Goal: Task Accomplishment & Management: Use online tool/utility

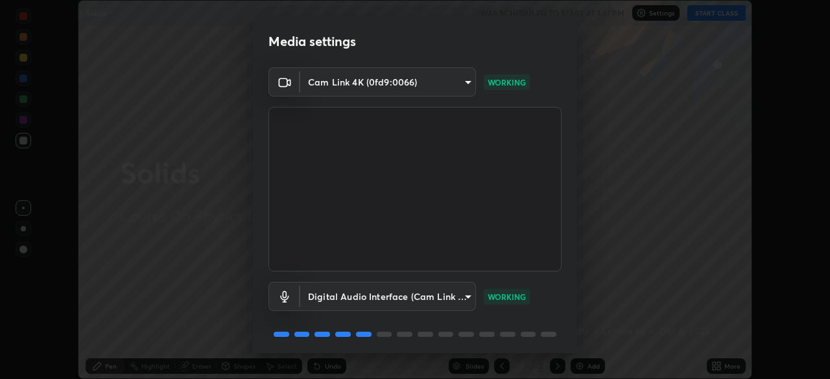
scroll to position [46, 0]
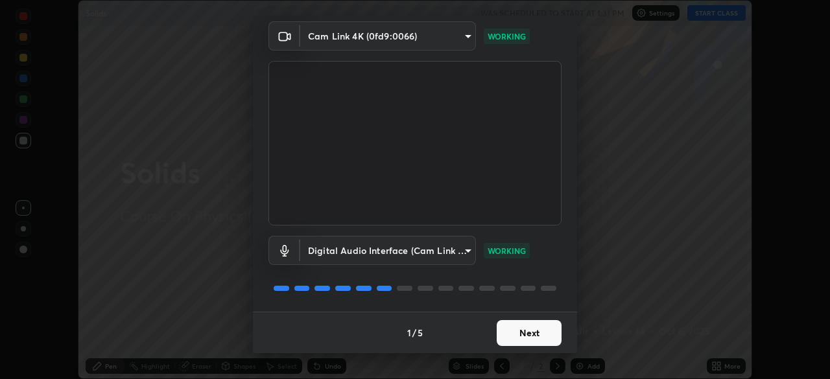
click at [529, 330] on button "Next" at bounding box center [529, 333] width 65 height 26
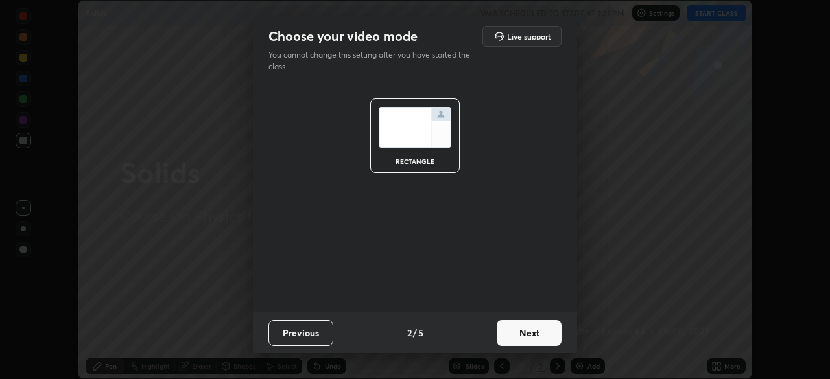
click at [533, 335] on button "Next" at bounding box center [529, 333] width 65 height 26
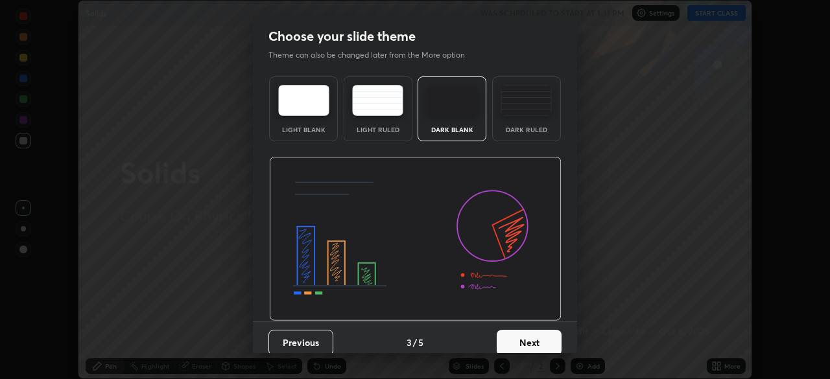
click at [533, 338] on button "Next" at bounding box center [529, 343] width 65 height 26
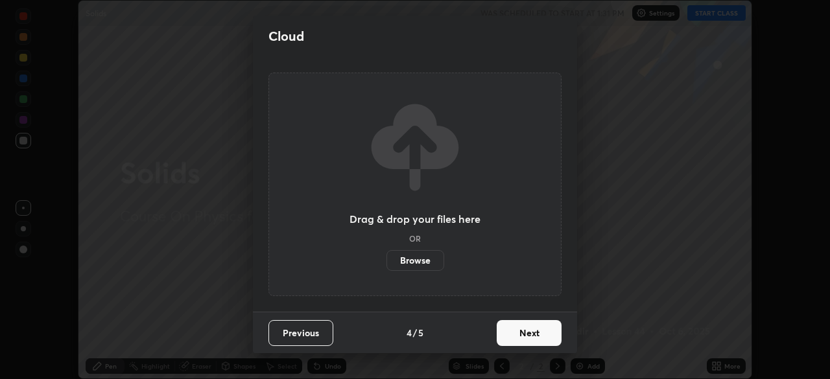
click at [537, 337] on button "Next" at bounding box center [529, 333] width 65 height 26
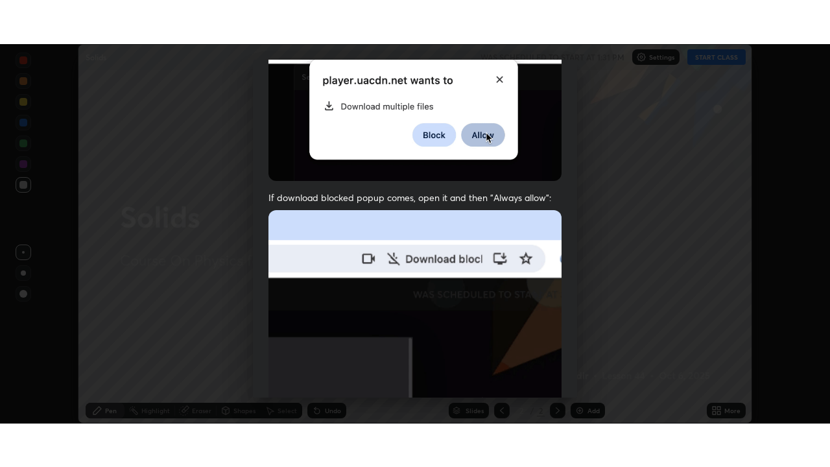
scroll to position [311, 0]
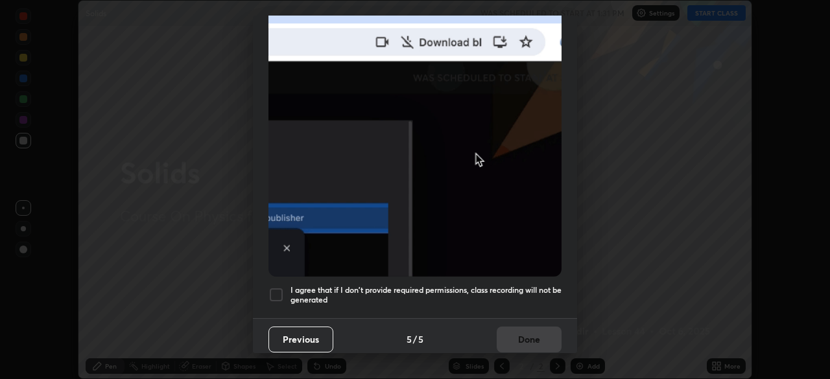
click at [287, 288] on div "I agree that if I don't provide required permissions, class recording will not …" at bounding box center [415, 295] width 293 height 16
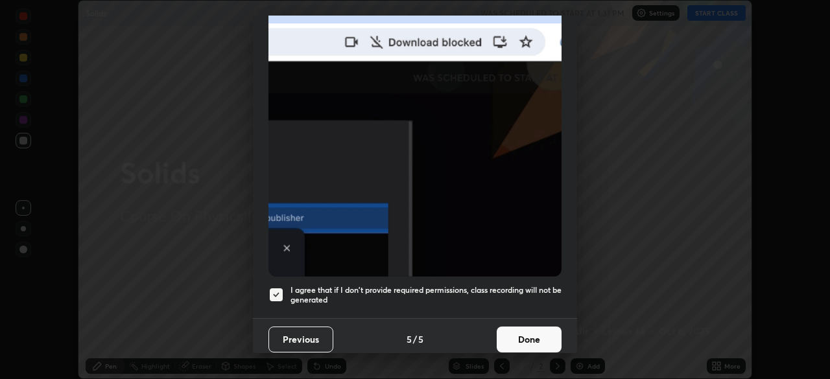
click at [527, 336] on button "Done" at bounding box center [529, 340] width 65 height 26
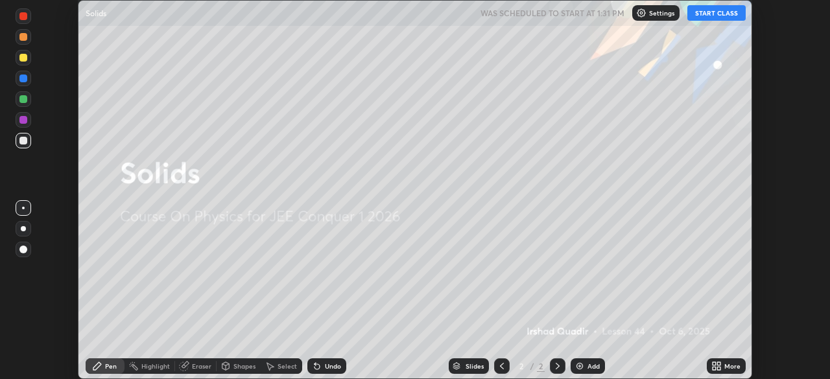
click at [716, 14] on button "START CLASS" at bounding box center [717, 13] width 58 height 16
click at [726, 368] on div "More" at bounding box center [733, 366] width 16 height 6
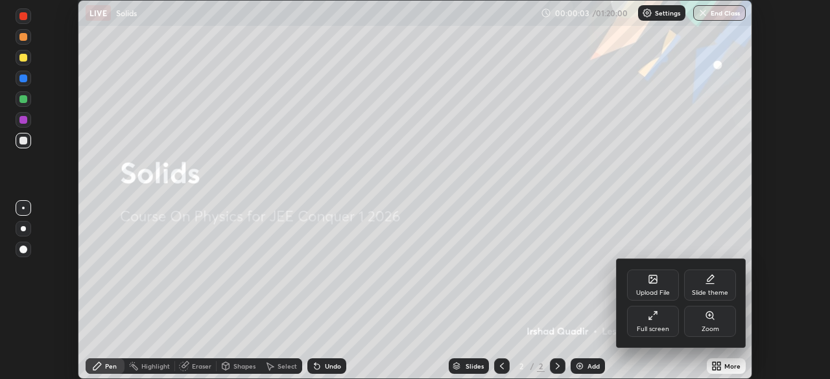
click at [718, 285] on div "Slide theme" at bounding box center [710, 285] width 52 height 31
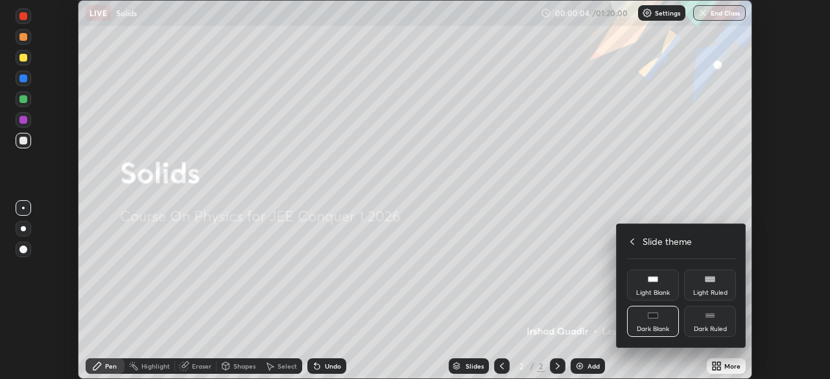
click at [713, 322] on div "Dark Ruled" at bounding box center [710, 321] width 52 height 31
click at [584, 371] on div at bounding box center [415, 189] width 830 height 379
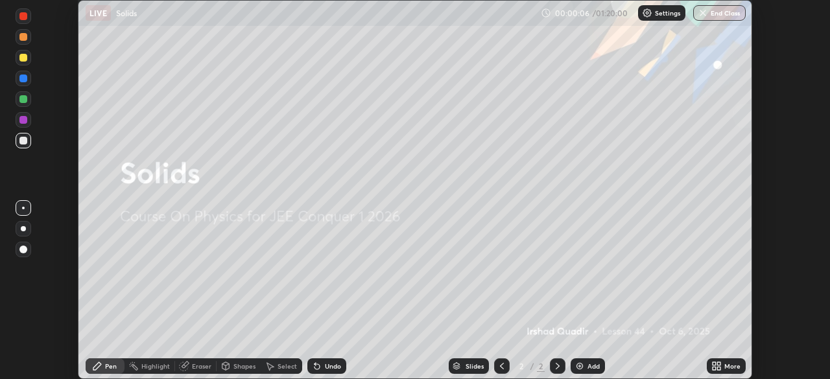
click at [588, 370] on div "Add" at bounding box center [594, 366] width 12 height 6
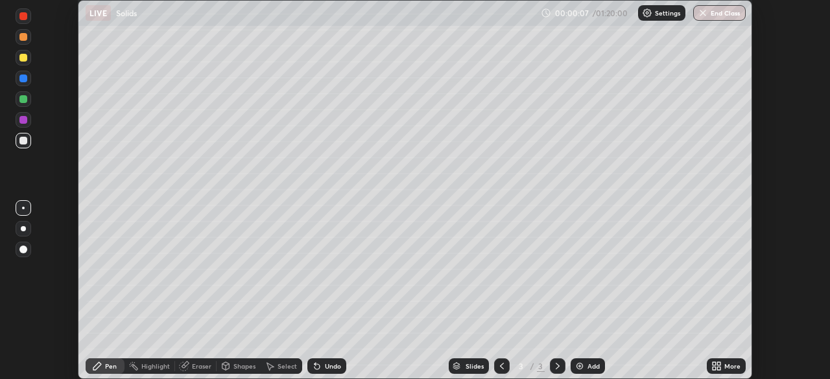
click at [725, 370] on div "More" at bounding box center [733, 366] width 16 height 6
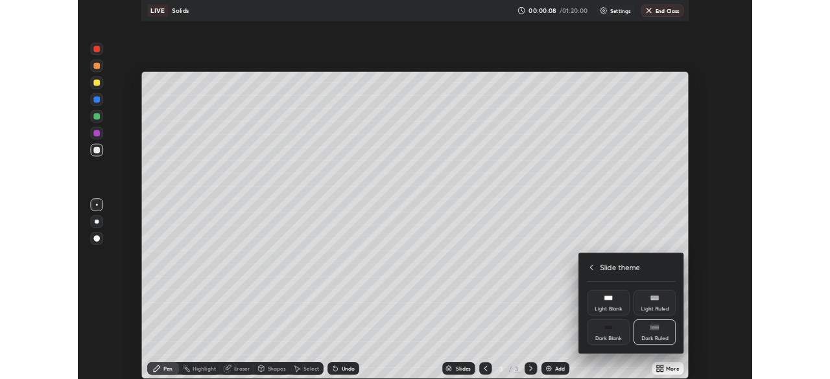
scroll to position [467, 830]
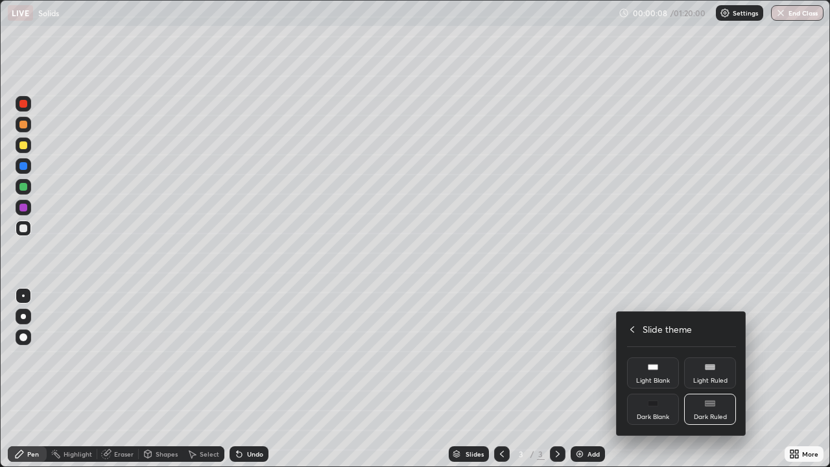
click at [629, 297] on div at bounding box center [415, 233] width 830 height 467
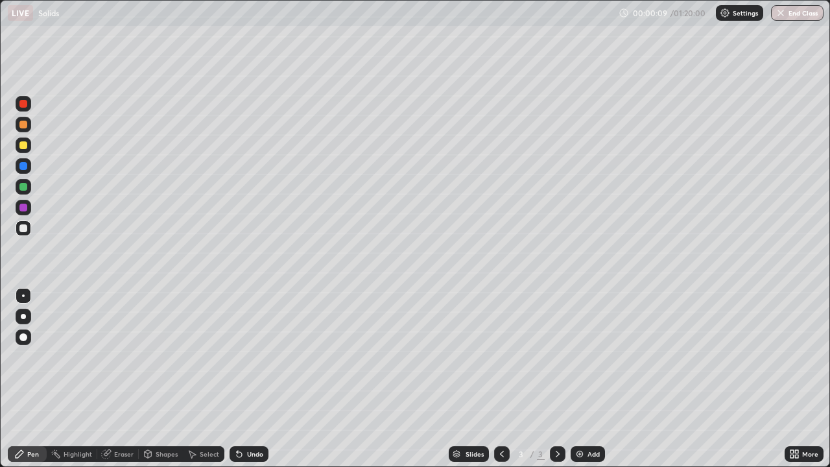
click at [806, 379] on div "More" at bounding box center [810, 454] width 16 height 6
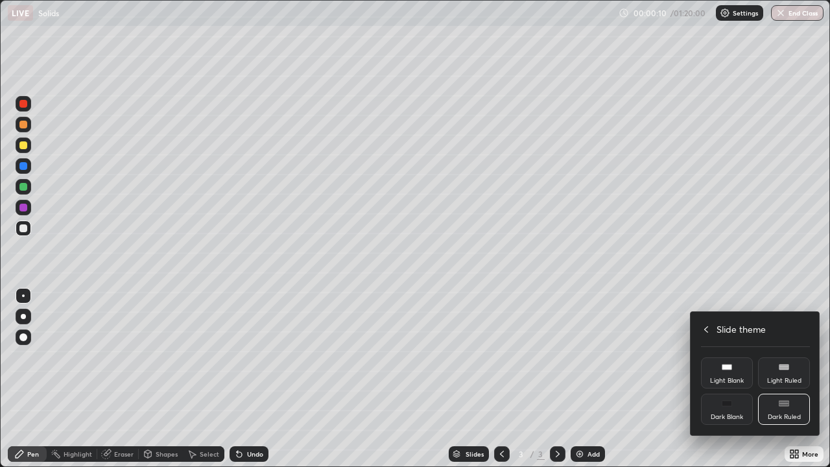
click at [706, 328] on icon at bounding box center [706, 329] width 10 height 10
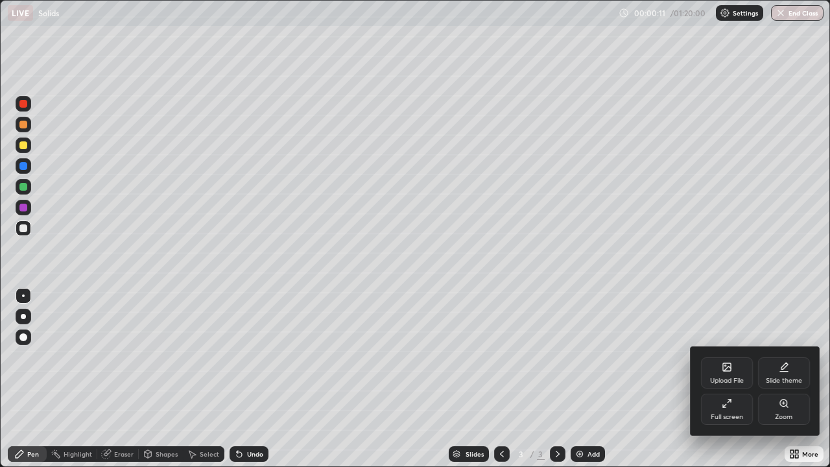
click at [729, 379] on icon at bounding box center [729, 401] width 3 height 3
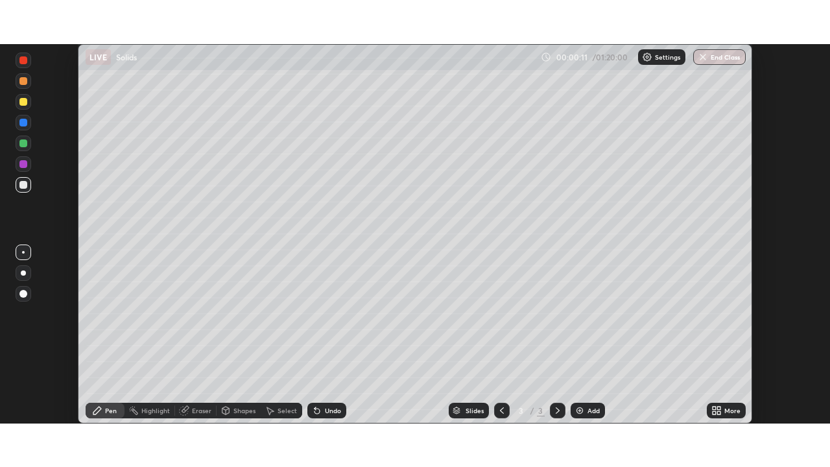
scroll to position [64489, 64038]
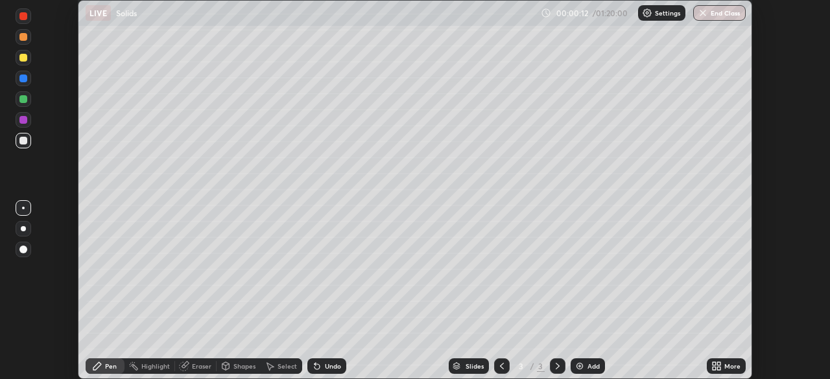
click at [738, 364] on div "More" at bounding box center [733, 366] width 16 height 6
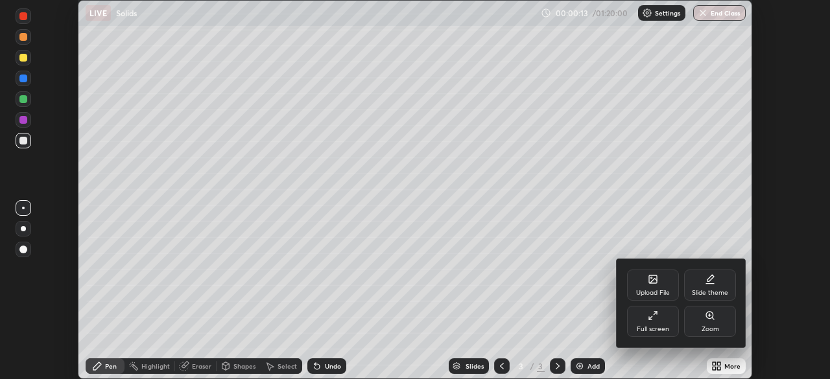
click at [656, 315] on icon at bounding box center [653, 316] width 10 height 10
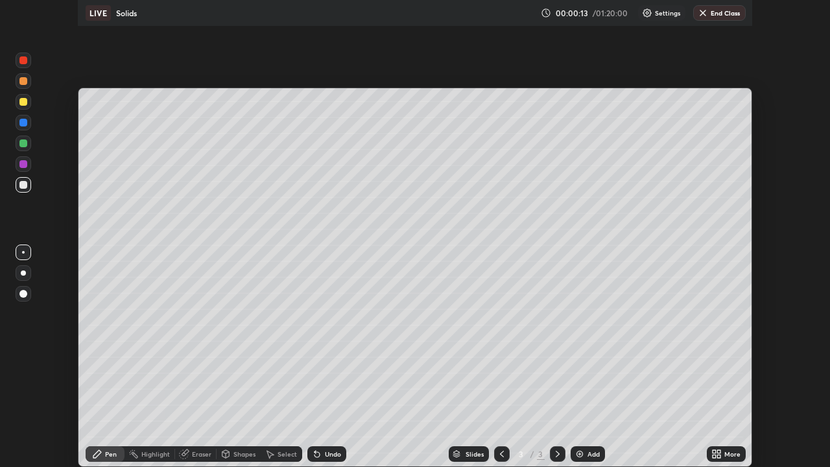
scroll to position [467, 830]
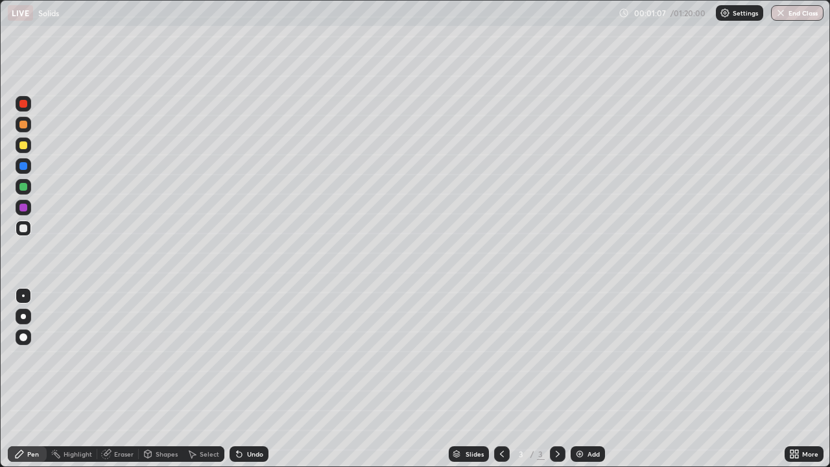
click at [25, 187] on div at bounding box center [23, 187] width 8 height 8
click at [151, 379] on div "Shapes" at bounding box center [161, 454] width 44 height 16
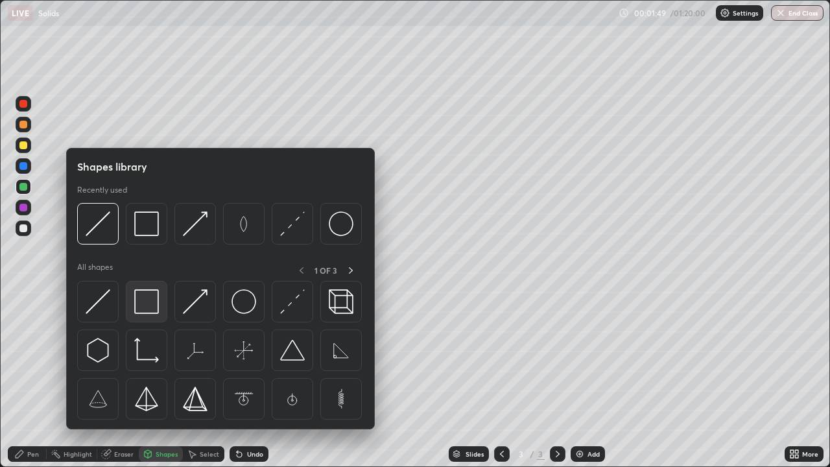
click at [138, 314] on img at bounding box center [146, 301] width 25 height 25
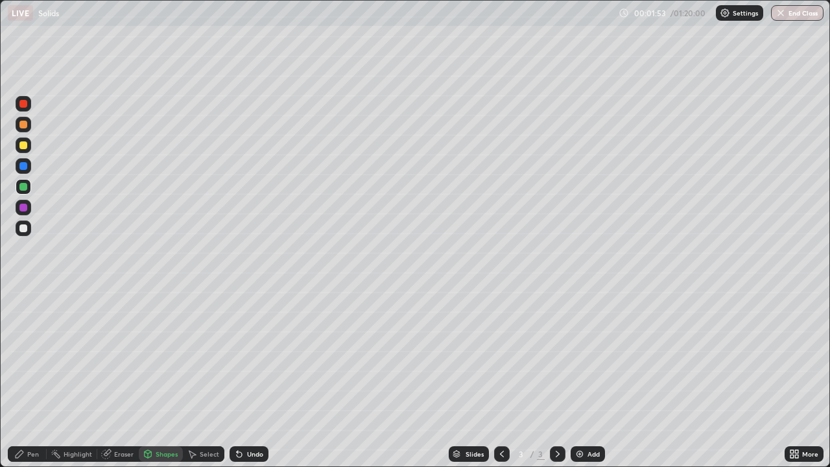
click at [32, 379] on div "Pen" at bounding box center [33, 454] width 12 height 6
click at [172, 379] on div "Shapes" at bounding box center [167, 454] width 22 height 6
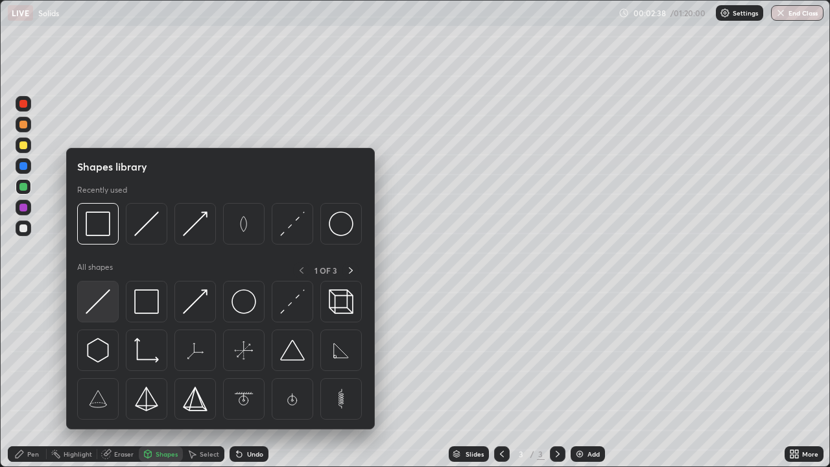
click at [101, 306] on img at bounding box center [98, 301] width 25 height 25
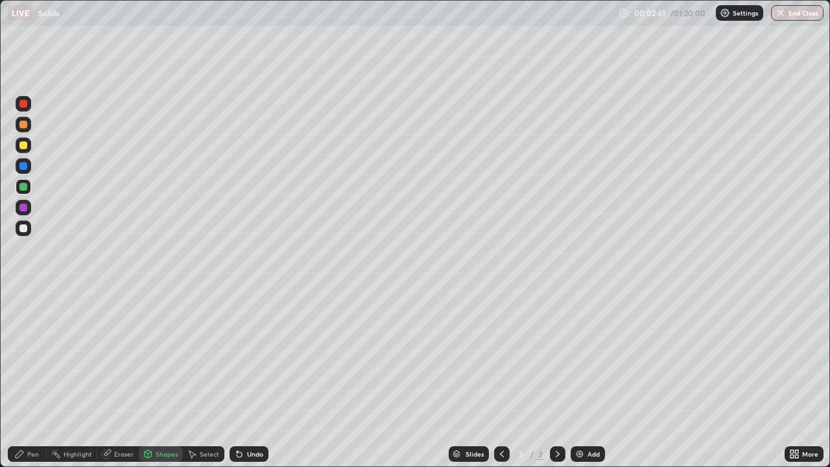
click at [167, 379] on div "Shapes" at bounding box center [167, 454] width 22 height 6
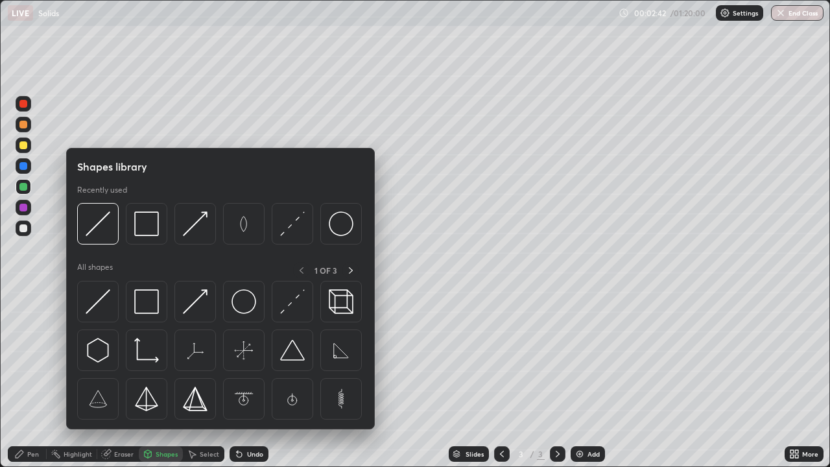
click at [103, 303] on img at bounding box center [98, 301] width 25 height 25
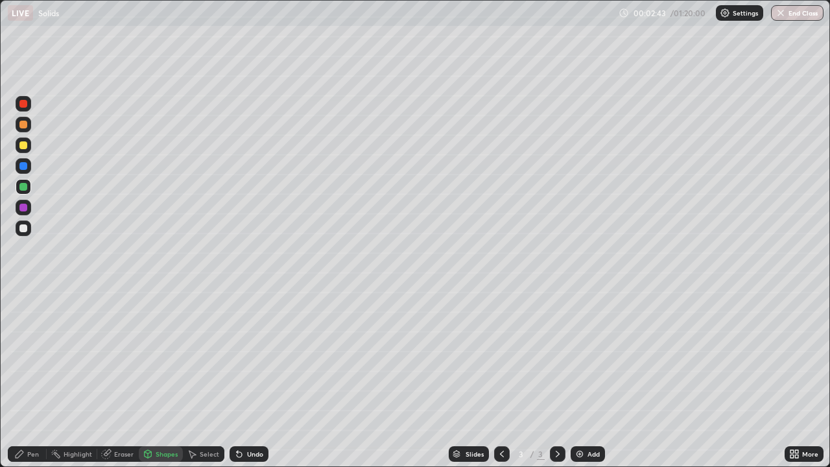
click at [174, 379] on div "Shapes" at bounding box center [167, 454] width 22 height 6
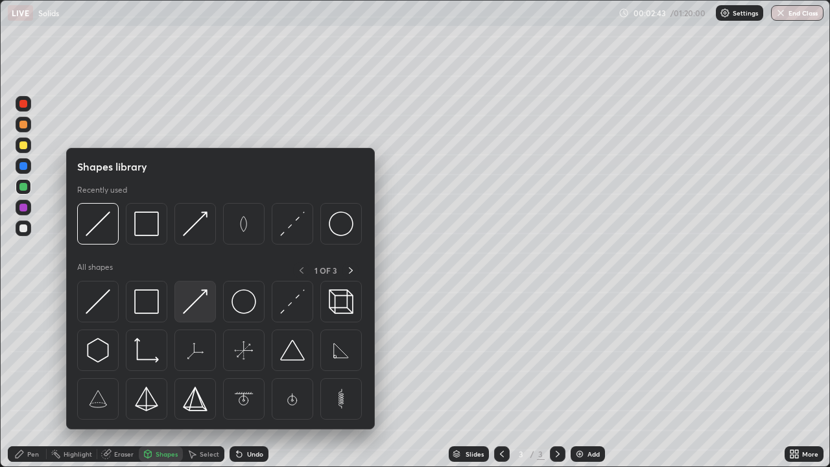
click at [197, 306] on img at bounding box center [195, 301] width 25 height 25
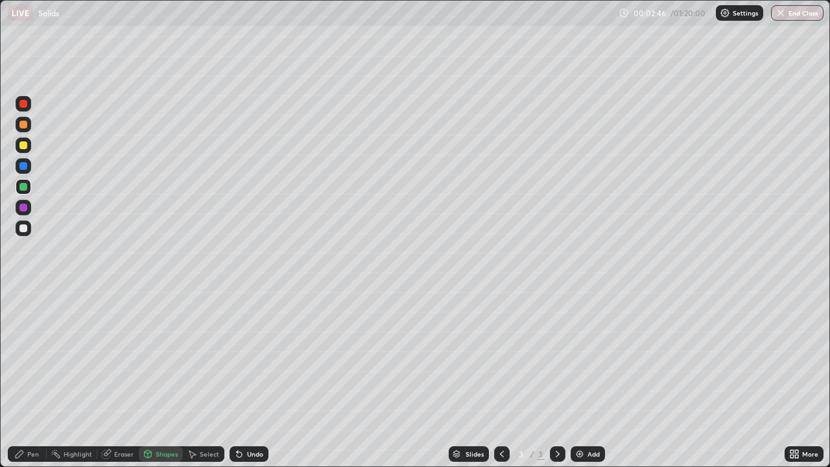
click at [258, 379] on div "Undo" at bounding box center [249, 454] width 39 height 16
click at [167, 379] on div "Shapes" at bounding box center [167, 454] width 22 height 6
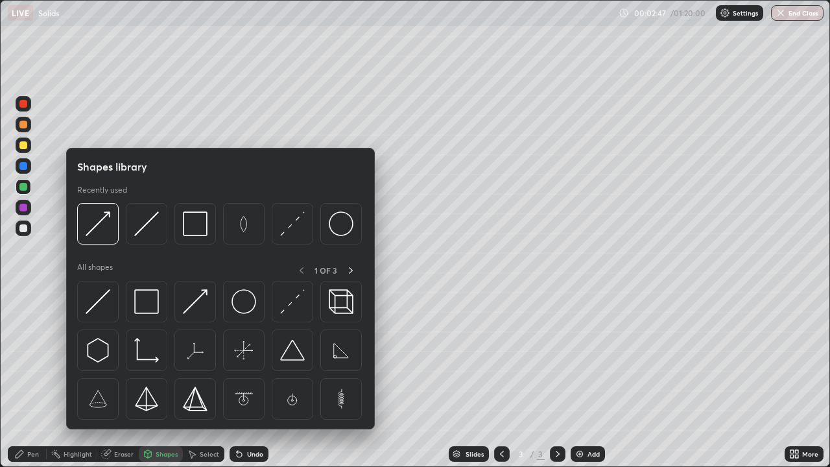
click at [200, 304] on img at bounding box center [195, 301] width 25 height 25
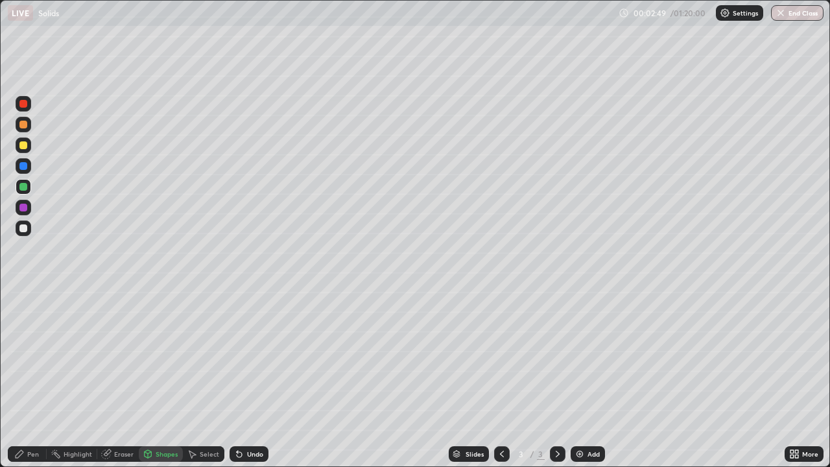
click at [250, 379] on div "Undo" at bounding box center [255, 454] width 16 height 6
click at [168, 379] on div "Shapes" at bounding box center [167, 454] width 22 height 6
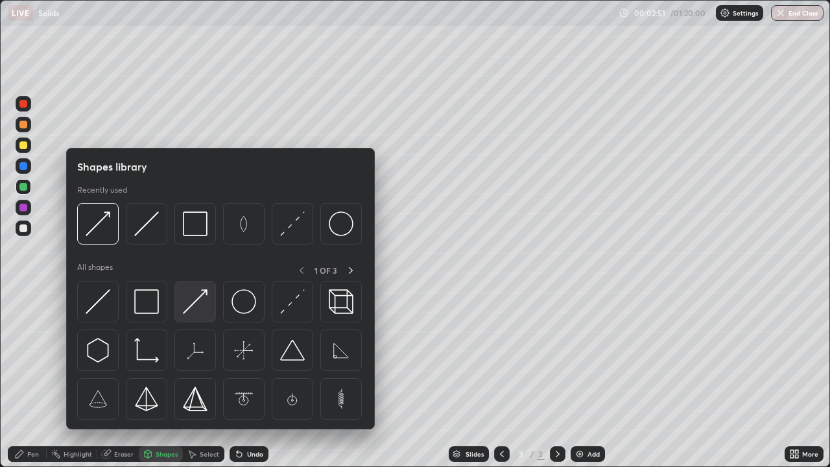
click at [197, 306] on img at bounding box center [195, 301] width 25 height 25
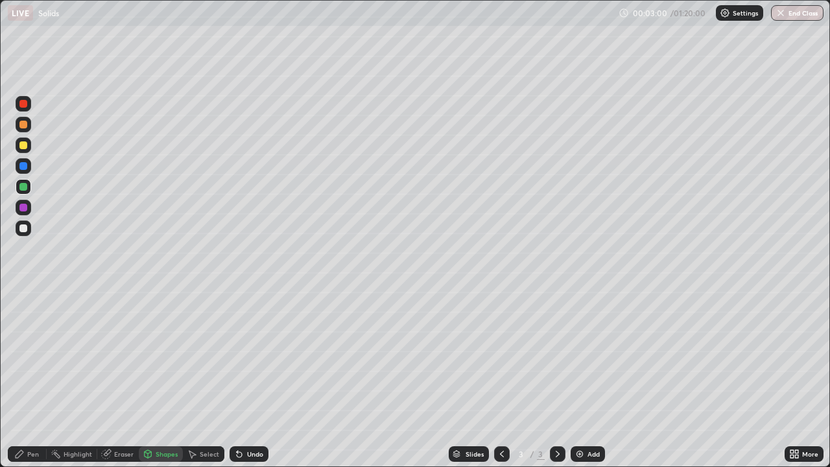
click at [215, 379] on div "Select" at bounding box center [209, 454] width 19 height 6
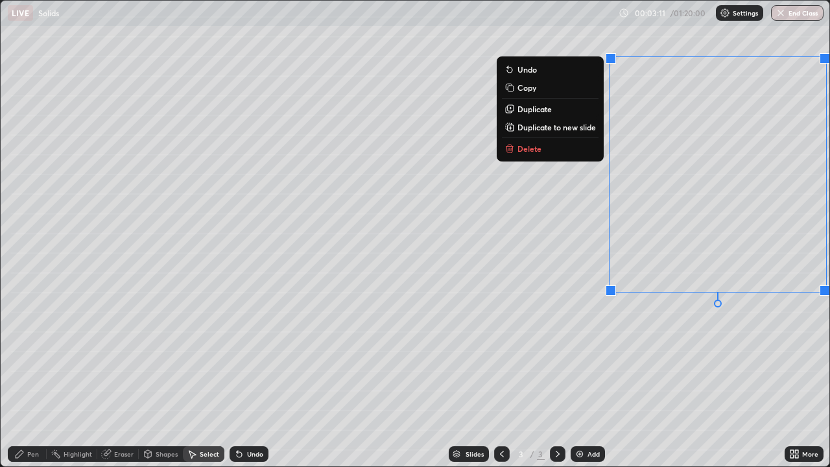
click at [611, 334] on div "0 ° Undo Copy Duplicate Duplicate to new slide Delete" at bounding box center [415, 234] width 829 height 466
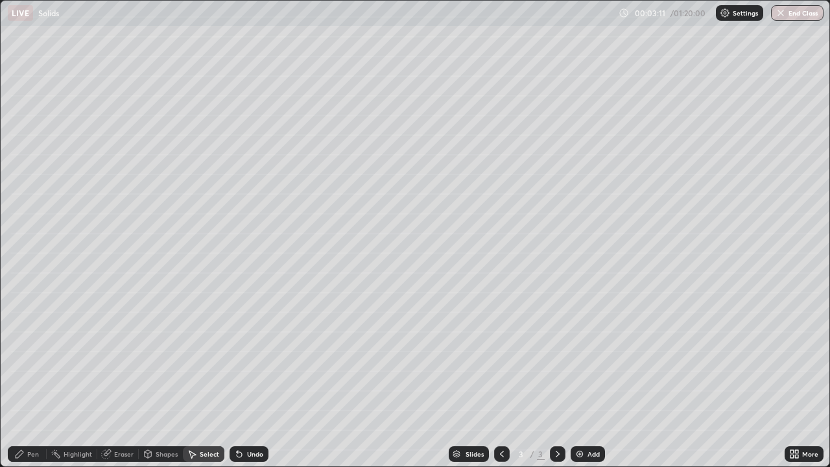
click at [207, 379] on div "Select" at bounding box center [209, 454] width 19 height 6
click at [198, 379] on div "Select" at bounding box center [204, 454] width 42 height 16
click at [174, 379] on div "Shapes" at bounding box center [161, 454] width 44 height 16
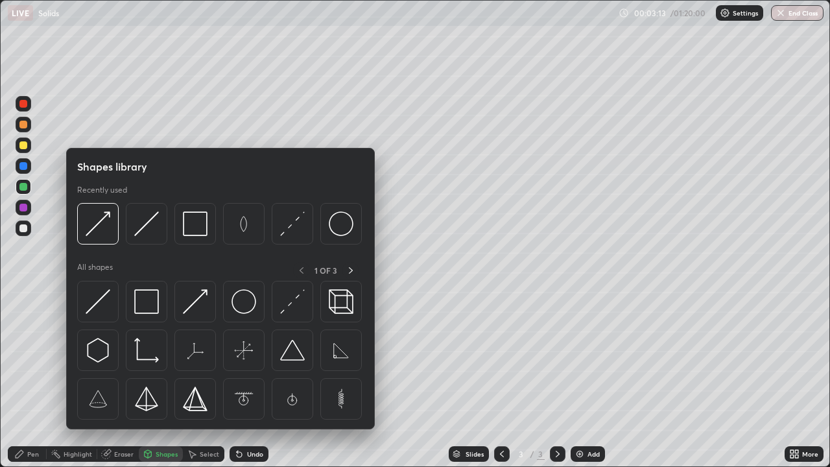
click at [195, 307] on img at bounding box center [195, 301] width 25 height 25
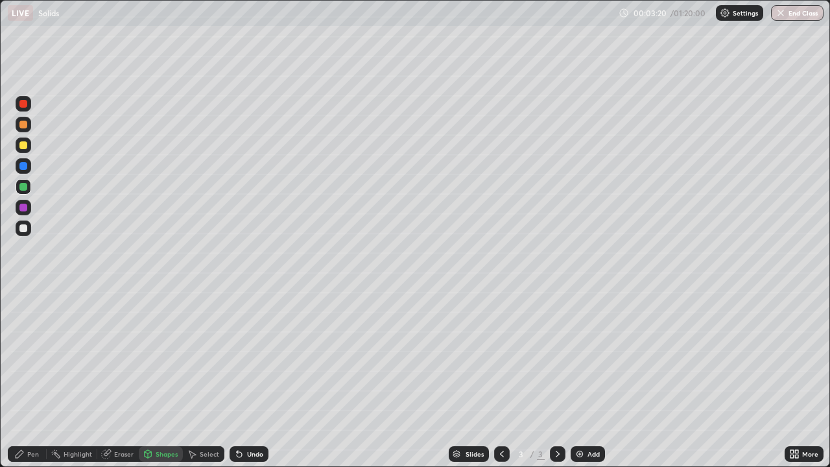
click at [43, 379] on div "Pen" at bounding box center [27, 454] width 39 height 16
click at [22, 232] on div at bounding box center [24, 229] width 16 height 16
click at [589, 379] on div "Add" at bounding box center [594, 454] width 12 height 6
click at [26, 149] on div at bounding box center [24, 146] width 16 height 16
click at [112, 379] on div "Eraser" at bounding box center [118, 454] width 42 height 16
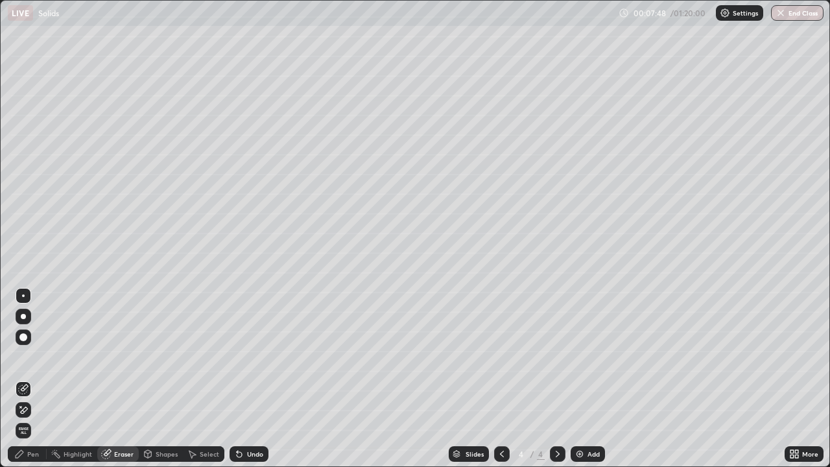
click at [34, 379] on div "Pen" at bounding box center [33, 454] width 12 height 6
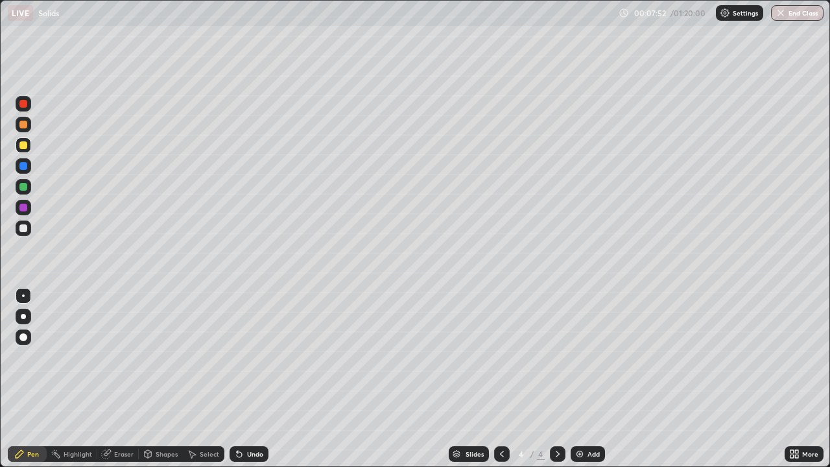
click at [115, 379] on div "Eraser" at bounding box center [123, 454] width 19 height 6
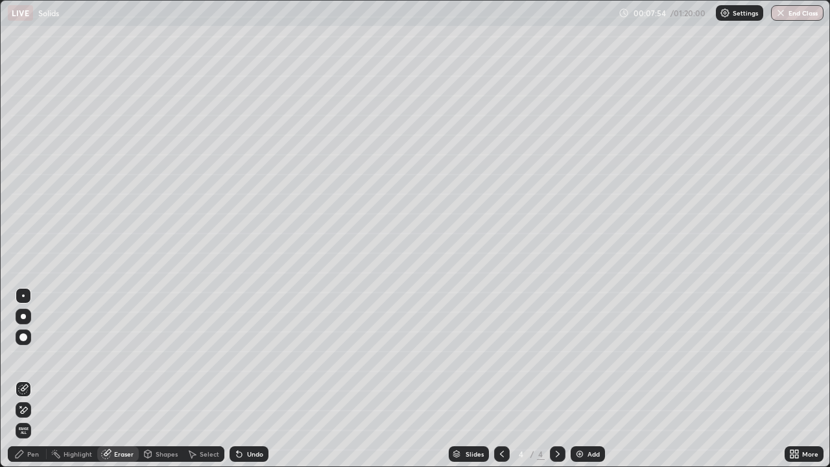
click at [32, 379] on div "Pen" at bounding box center [33, 454] width 12 height 6
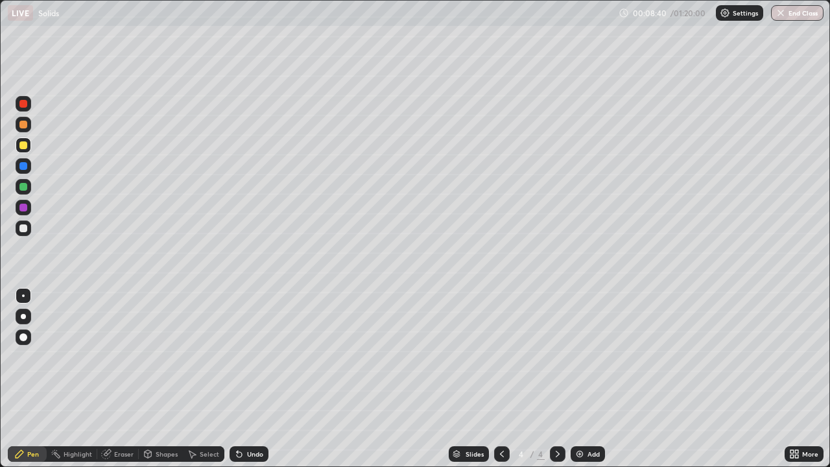
click at [119, 379] on div "Eraser" at bounding box center [123, 454] width 19 height 6
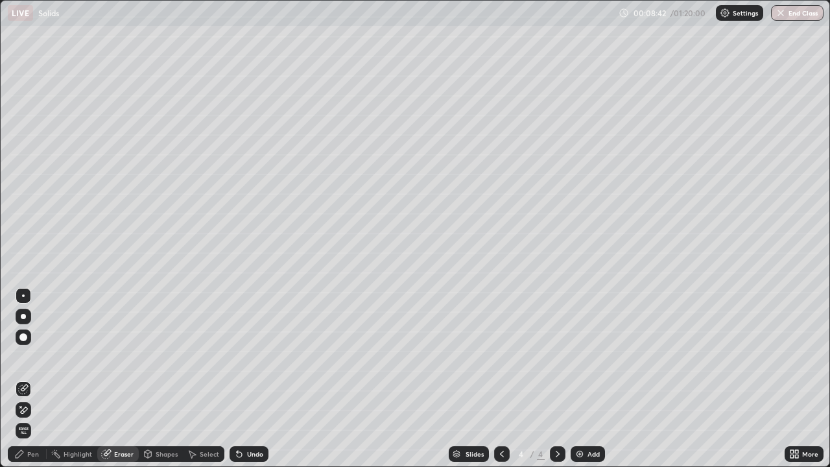
click at [38, 379] on div "Pen" at bounding box center [33, 454] width 12 height 6
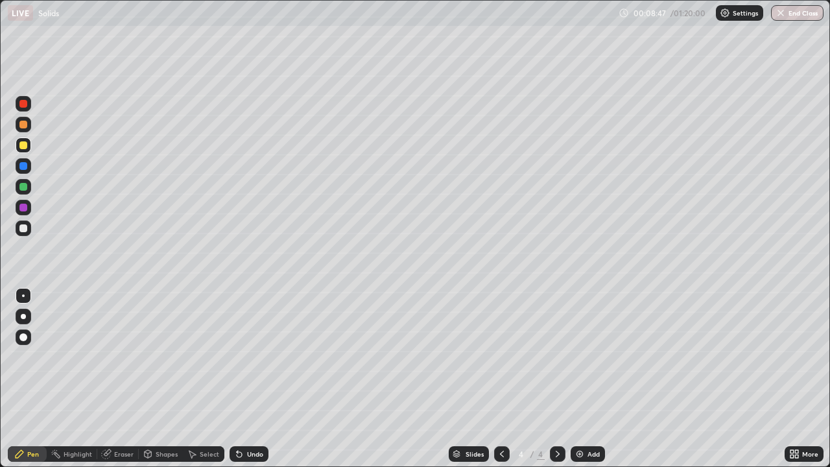
click at [163, 379] on div "Shapes" at bounding box center [167, 454] width 22 height 6
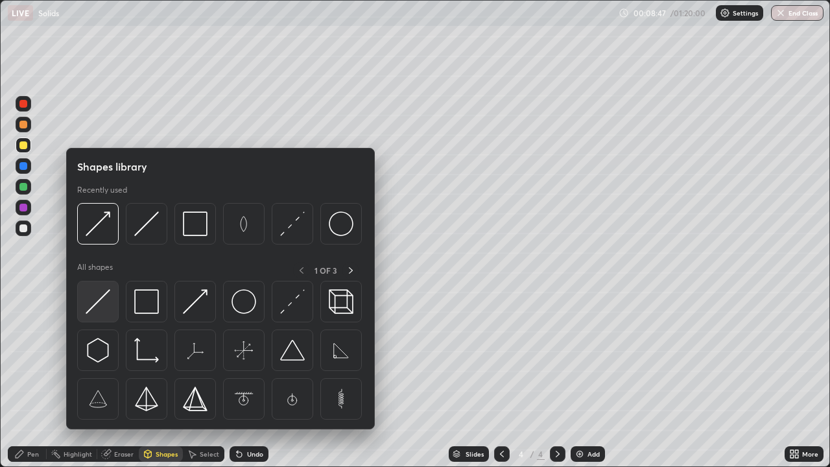
click at [99, 304] on img at bounding box center [98, 301] width 25 height 25
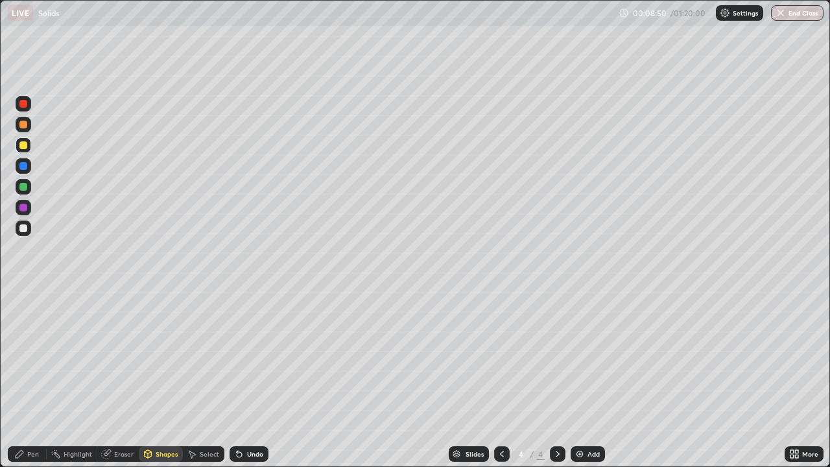
click at [41, 379] on div "Pen" at bounding box center [27, 454] width 39 height 16
click at [168, 379] on div "Shapes" at bounding box center [167, 454] width 22 height 6
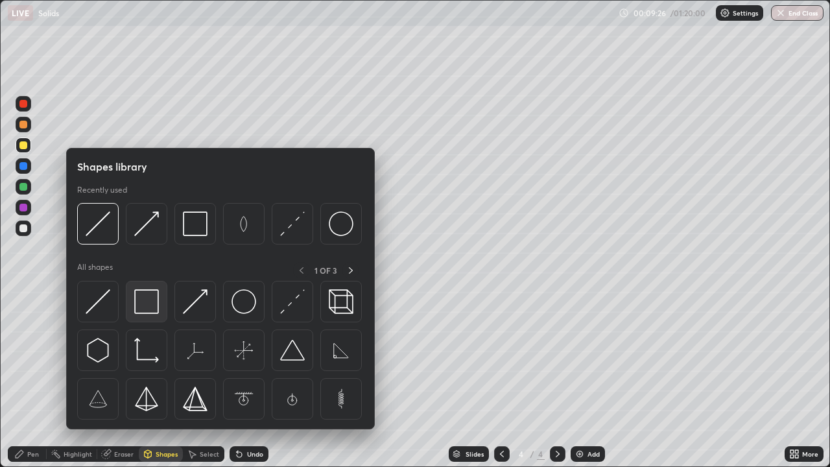
click at [149, 313] on img at bounding box center [146, 301] width 25 height 25
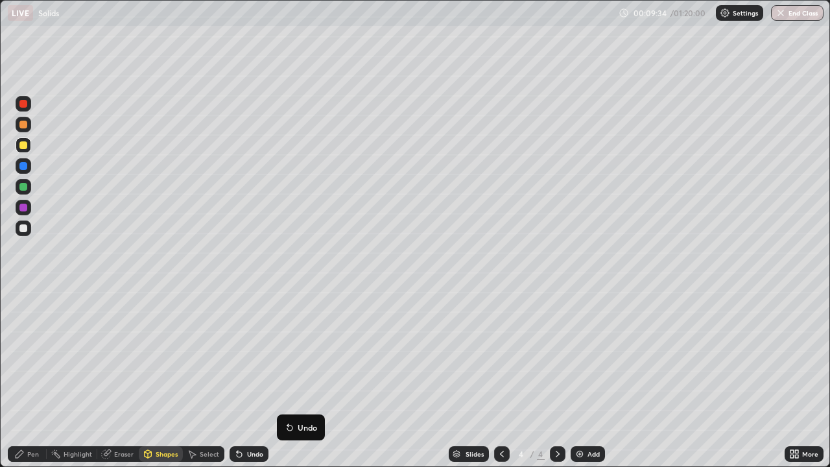
click at [23, 229] on div at bounding box center [23, 228] width 8 height 8
click at [43, 379] on div "Pen" at bounding box center [27, 454] width 39 height 16
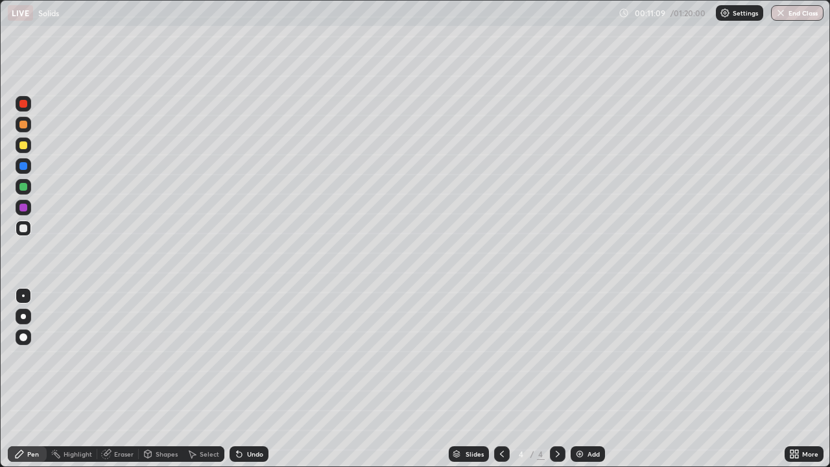
click at [802, 379] on div "More" at bounding box center [810, 454] width 16 height 6
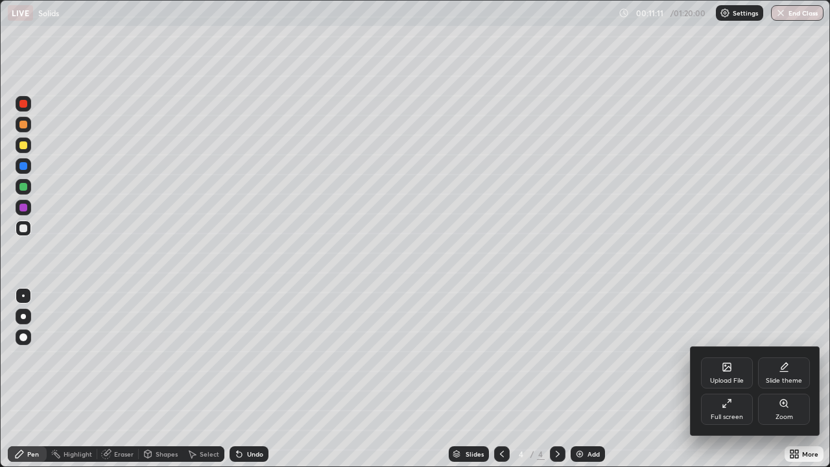
click at [590, 379] on div at bounding box center [415, 233] width 830 height 467
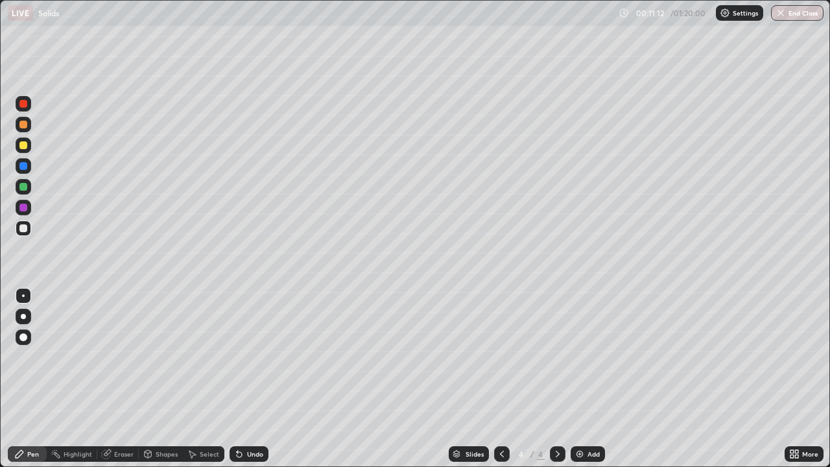
click at [587, 379] on div "Add" at bounding box center [588, 454] width 34 height 16
click at [501, 379] on icon at bounding box center [502, 454] width 10 height 10
click at [557, 379] on icon at bounding box center [558, 454] width 10 height 10
click at [559, 379] on div at bounding box center [558, 454] width 16 height 16
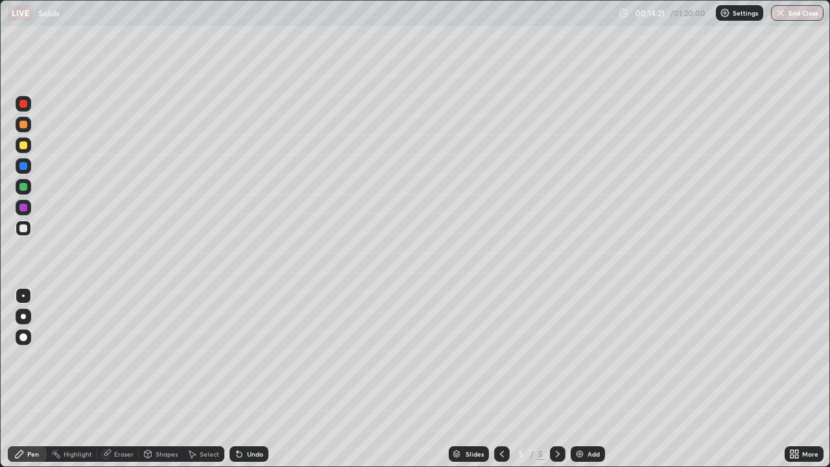
click at [128, 379] on div "Eraser" at bounding box center [123, 454] width 19 height 6
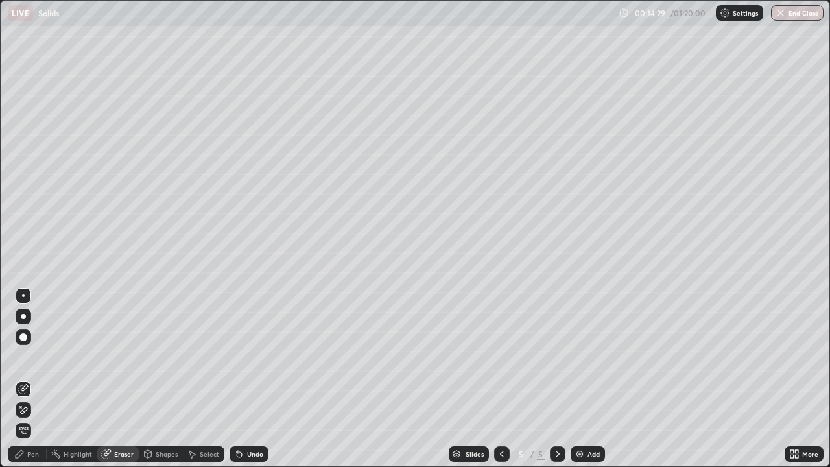
click at [41, 379] on div "Pen" at bounding box center [27, 454] width 39 height 16
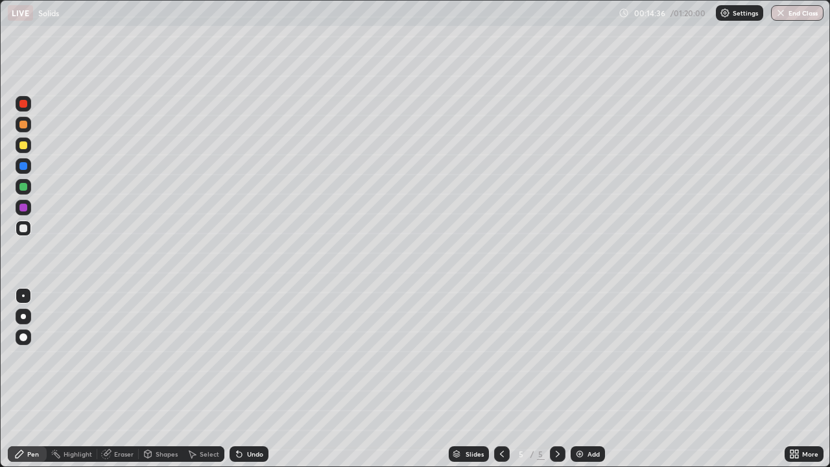
click at [125, 379] on div "Eraser" at bounding box center [118, 454] width 42 height 16
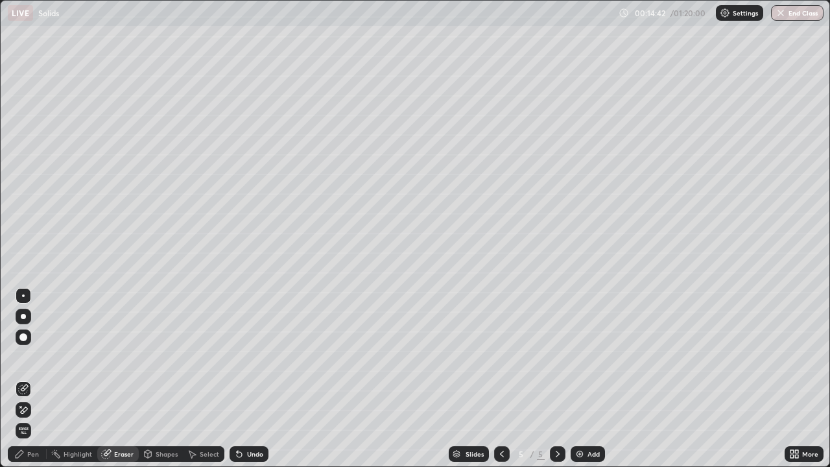
click at [32, 379] on div "Pen" at bounding box center [33, 454] width 12 height 6
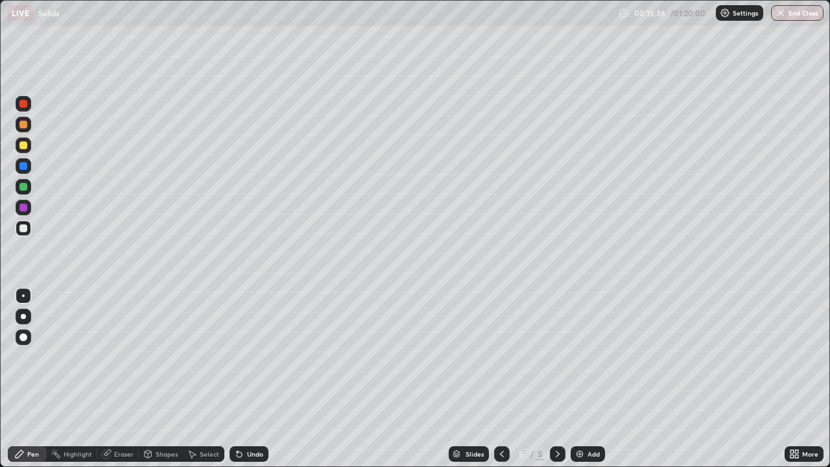
click at [496, 379] on div at bounding box center [502, 454] width 16 height 16
click at [579, 379] on img at bounding box center [580, 454] width 10 height 10
click at [501, 379] on icon at bounding box center [502, 454] width 10 height 10
click at [558, 379] on icon at bounding box center [558, 454] width 10 height 10
click at [553, 379] on icon at bounding box center [558, 454] width 10 height 10
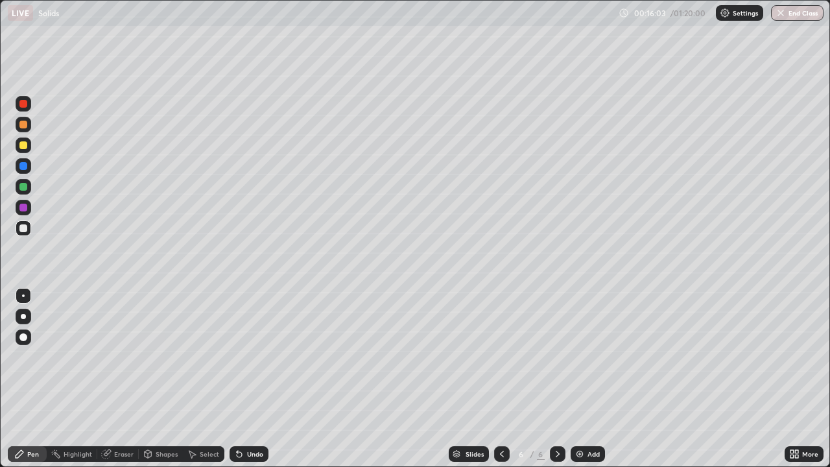
click at [556, 379] on icon at bounding box center [558, 454] width 10 height 10
click at [588, 379] on div "Add" at bounding box center [594, 454] width 12 height 6
click at [29, 108] on div at bounding box center [24, 104] width 16 height 16
click at [25, 230] on div at bounding box center [23, 228] width 8 height 8
click at [116, 379] on div "Eraser" at bounding box center [123, 454] width 19 height 6
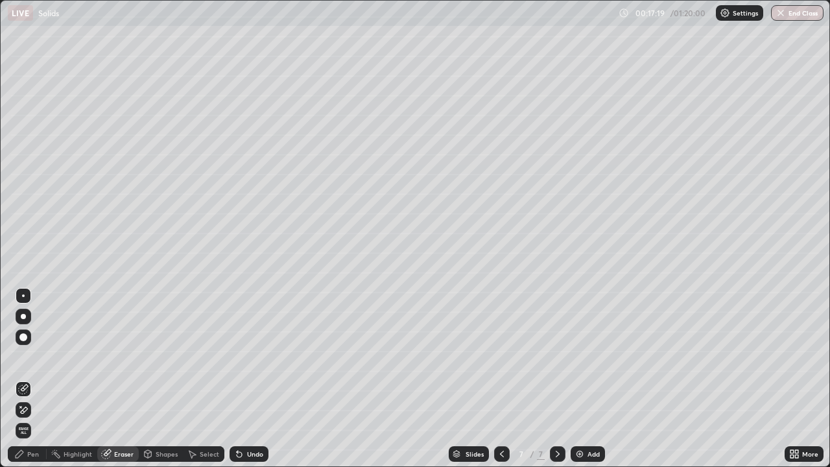
click at [34, 379] on div "Pen" at bounding box center [33, 454] width 12 height 6
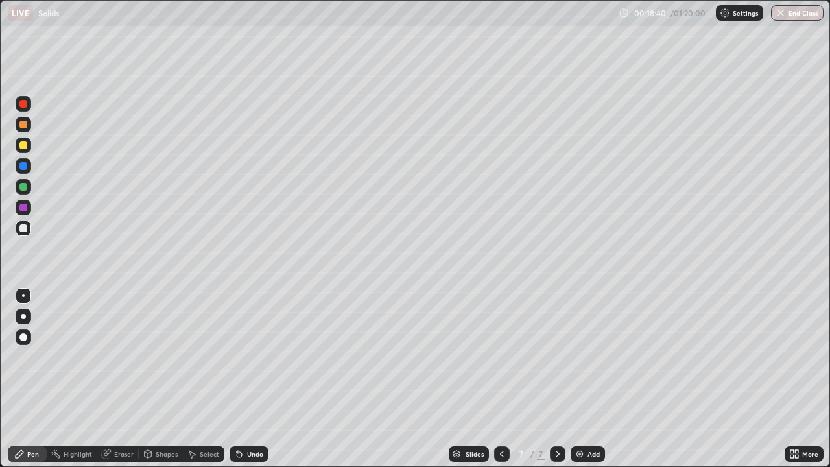
click at [162, 379] on div "Shapes" at bounding box center [167, 454] width 22 height 6
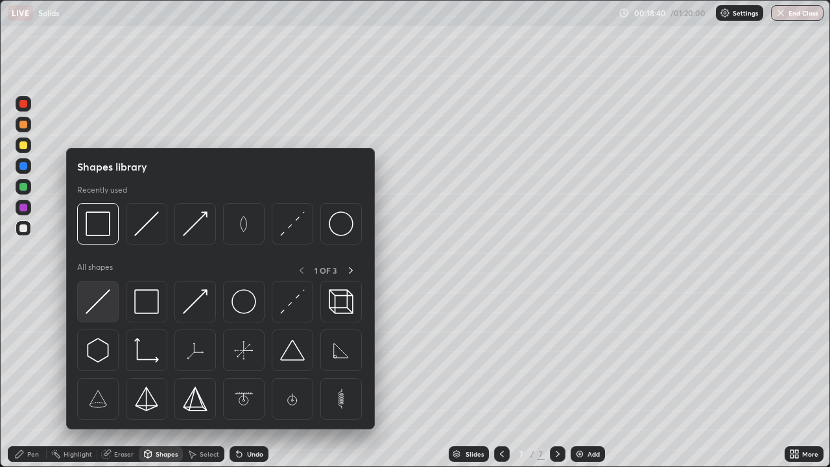
click at [110, 308] on div at bounding box center [98, 302] width 42 height 42
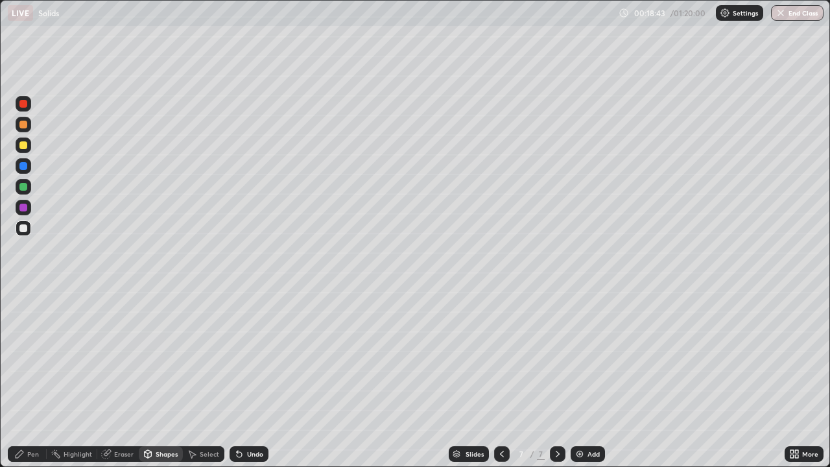
click at [43, 379] on div "Pen" at bounding box center [27, 454] width 39 height 16
click at [25, 149] on div at bounding box center [24, 146] width 16 height 16
click at [586, 379] on div "Add" at bounding box center [588, 454] width 34 height 16
click at [204, 379] on div "Select" at bounding box center [209, 454] width 19 height 6
click at [162, 379] on div "Shapes" at bounding box center [167, 454] width 22 height 6
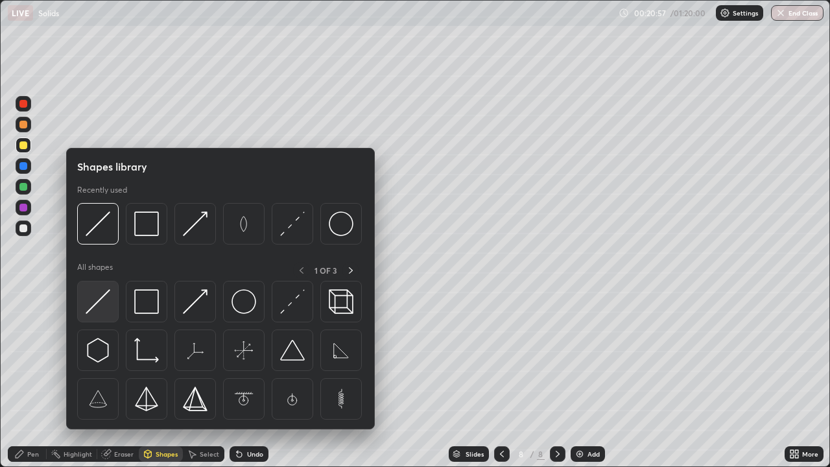
click at [103, 302] on img at bounding box center [98, 301] width 25 height 25
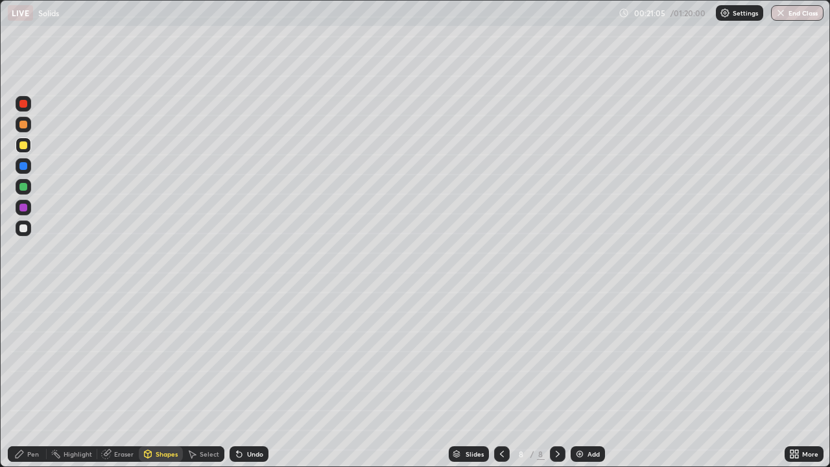
click at [34, 379] on div "Pen" at bounding box center [33, 454] width 12 height 6
click at [26, 206] on div at bounding box center [23, 208] width 8 height 8
click at [22, 228] on div at bounding box center [23, 228] width 8 height 8
click at [162, 379] on div "Shapes" at bounding box center [167, 454] width 22 height 6
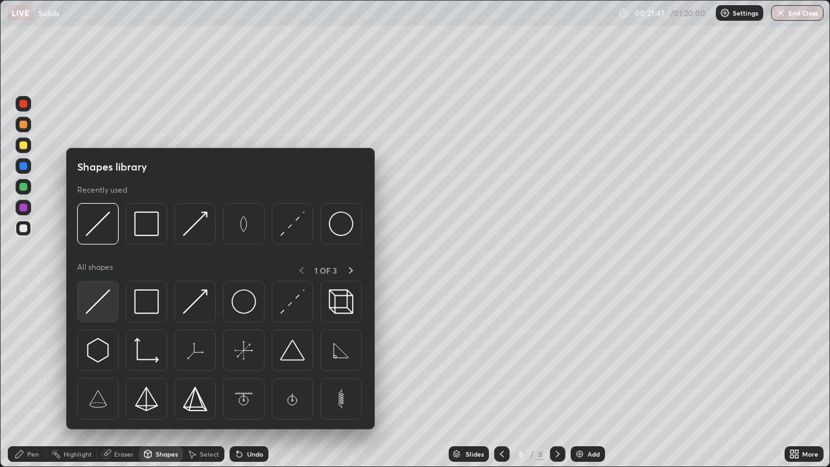
click at [93, 299] on img at bounding box center [98, 301] width 25 height 25
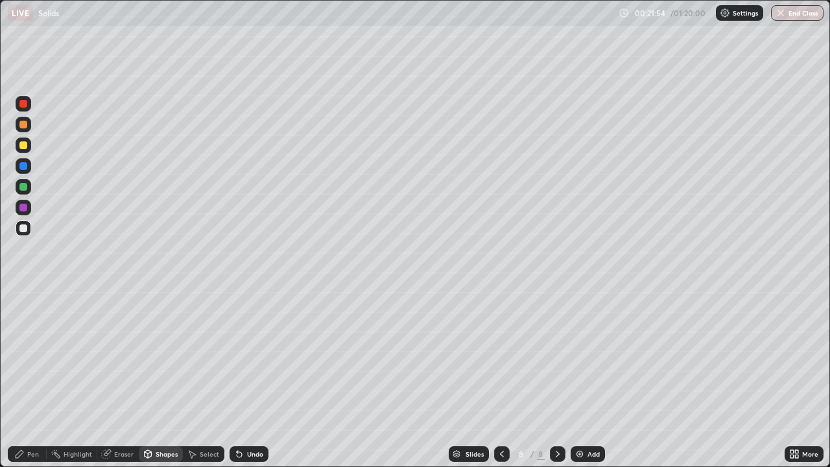
click at [162, 379] on div "Shapes" at bounding box center [167, 454] width 22 height 6
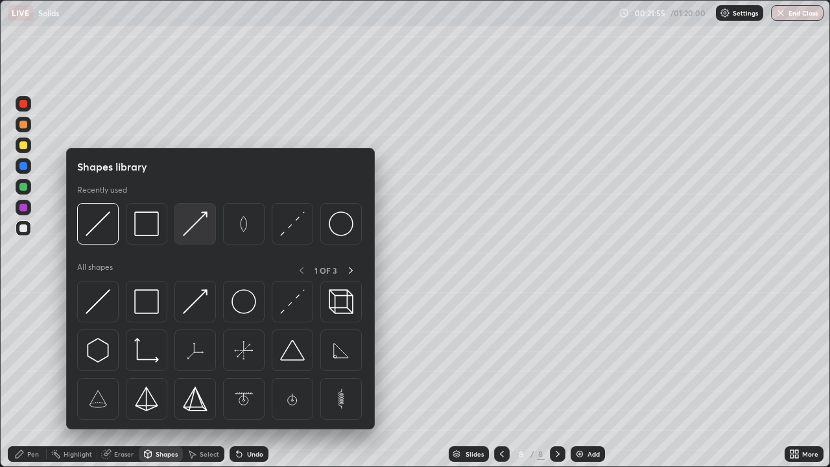
click at [195, 229] on img at bounding box center [195, 223] width 25 height 25
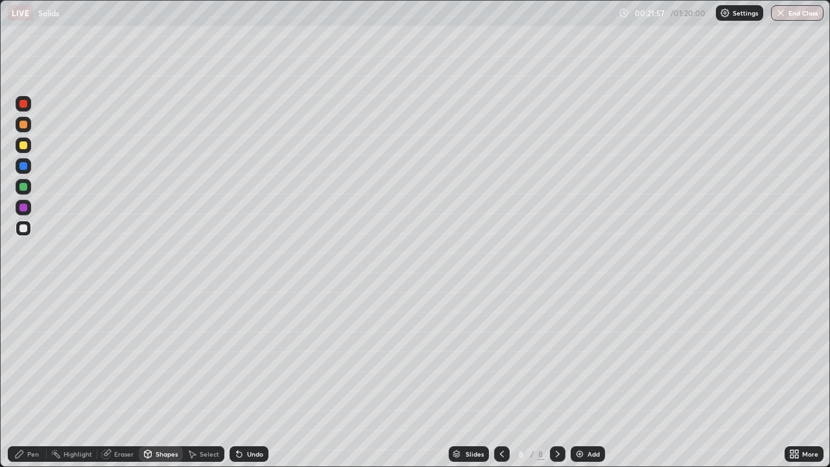
click at [262, 379] on div "Undo" at bounding box center [249, 454] width 39 height 16
click at [169, 379] on div "Shapes" at bounding box center [167, 454] width 22 height 6
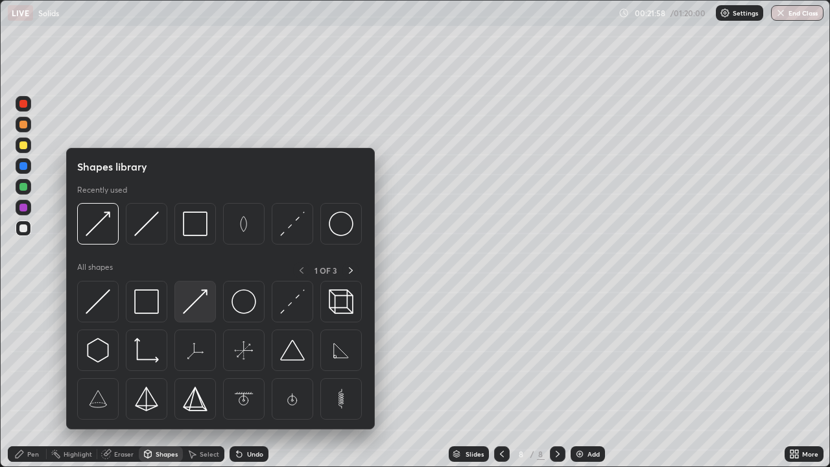
click at [196, 306] on img at bounding box center [195, 301] width 25 height 25
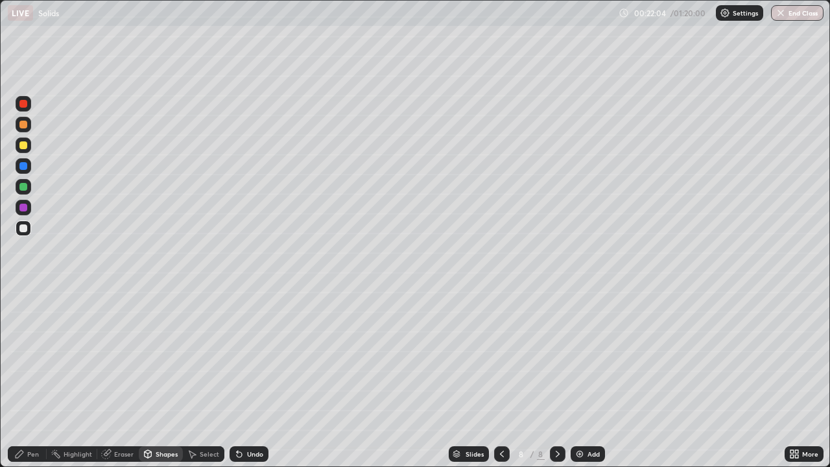
click at [43, 379] on div "Pen" at bounding box center [27, 454] width 39 height 16
click at [25, 127] on div at bounding box center [23, 125] width 8 height 8
click at [592, 379] on div "Add" at bounding box center [594, 454] width 12 height 6
click at [26, 189] on div at bounding box center [23, 187] width 8 height 8
click at [150, 379] on icon at bounding box center [148, 454] width 10 height 10
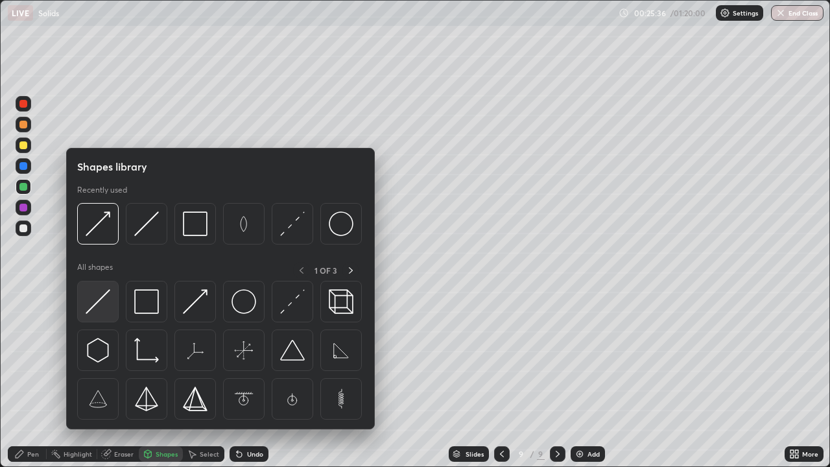
click at [101, 296] on img at bounding box center [98, 301] width 25 height 25
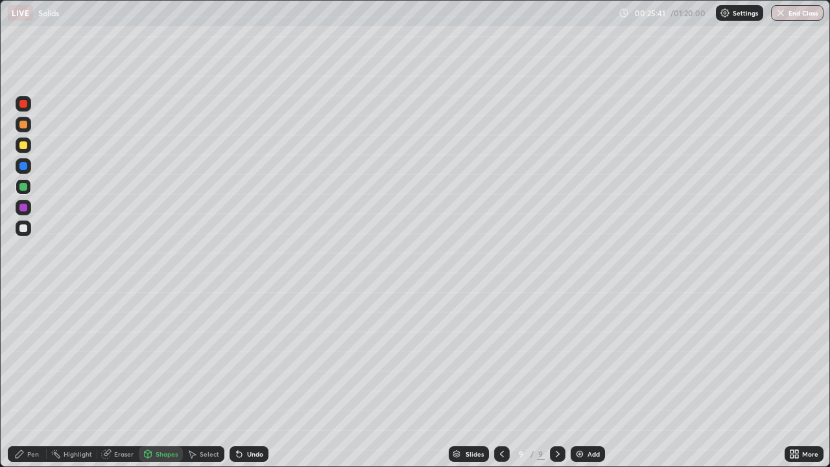
click at [29, 379] on div "Pen" at bounding box center [33, 454] width 12 height 6
click at [585, 379] on div "Add" at bounding box center [588, 454] width 34 height 16
click at [26, 123] on div at bounding box center [23, 125] width 8 height 8
click at [22, 145] on div at bounding box center [23, 145] width 8 height 8
click at [122, 379] on div "Eraser" at bounding box center [123, 454] width 19 height 6
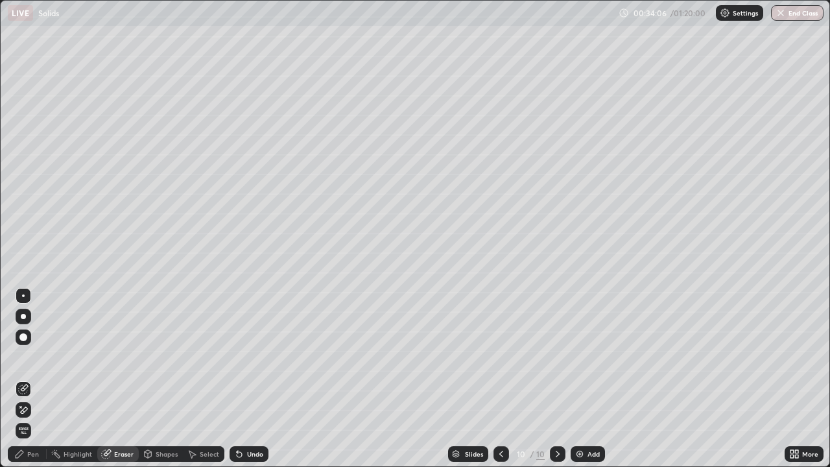
click at [39, 379] on div "Pen" at bounding box center [27, 454] width 39 height 16
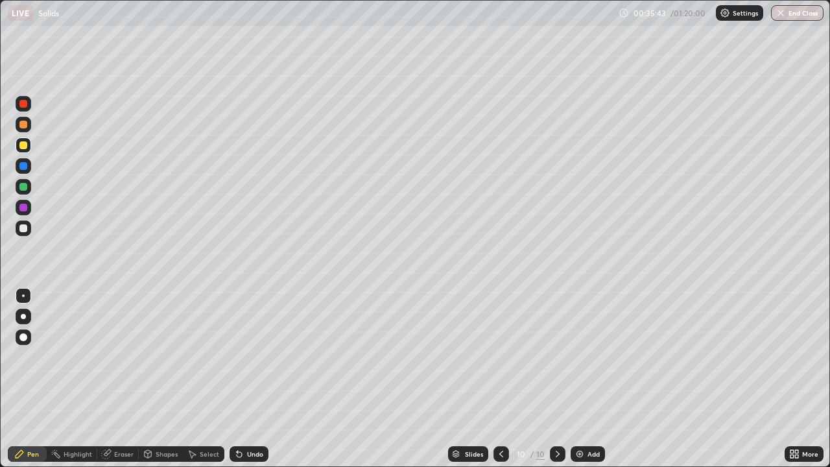
click at [113, 379] on div "Eraser" at bounding box center [118, 454] width 42 height 16
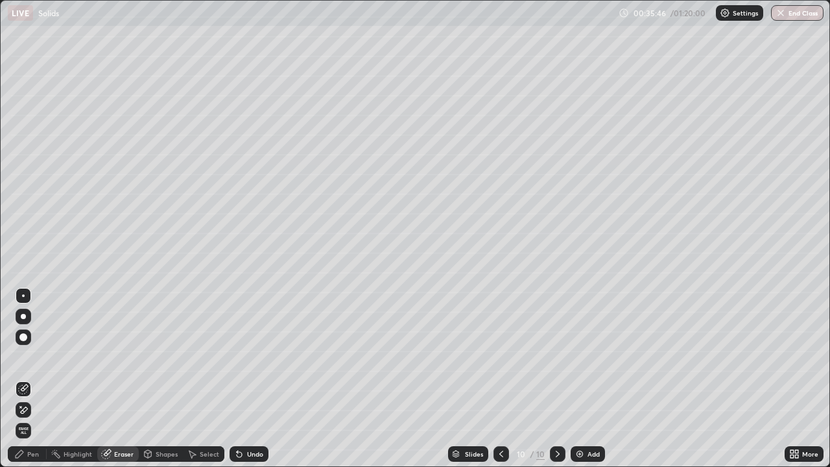
click at [37, 379] on div "Pen" at bounding box center [33, 454] width 12 height 6
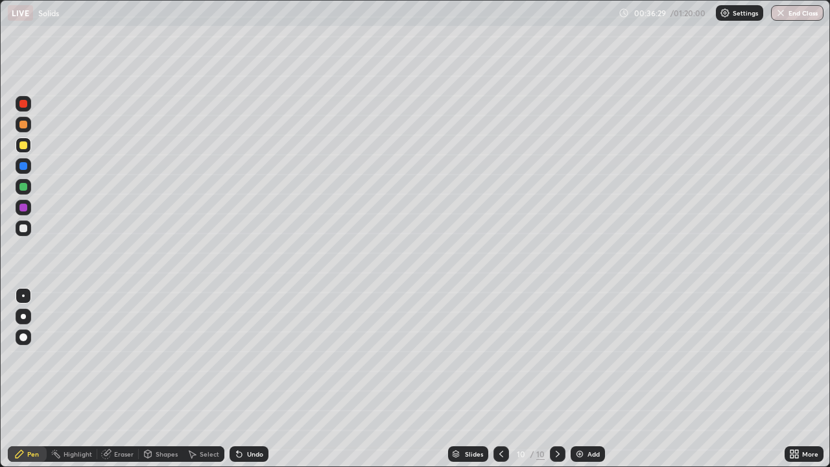
click at [160, 379] on div "Shapes" at bounding box center [167, 454] width 22 height 6
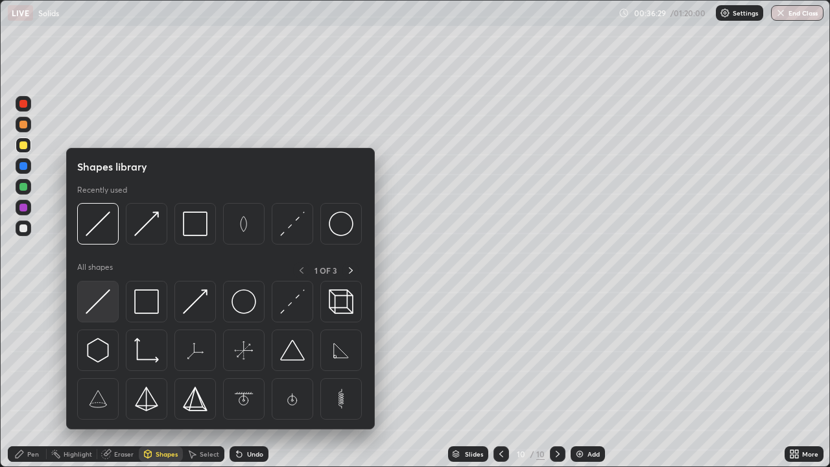
click at [104, 310] on img at bounding box center [98, 301] width 25 height 25
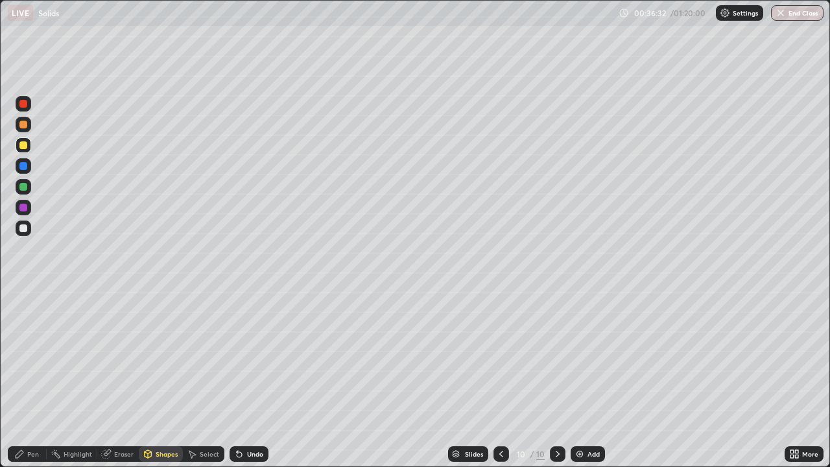
click at [44, 379] on div "Pen" at bounding box center [27, 454] width 39 height 16
click at [590, 379] on div "Add" at bounding box center [594, 454] width 12 height 6
click at [163, 379] on div "Shapes" at bounding box center [167, 454] width 22 height 6
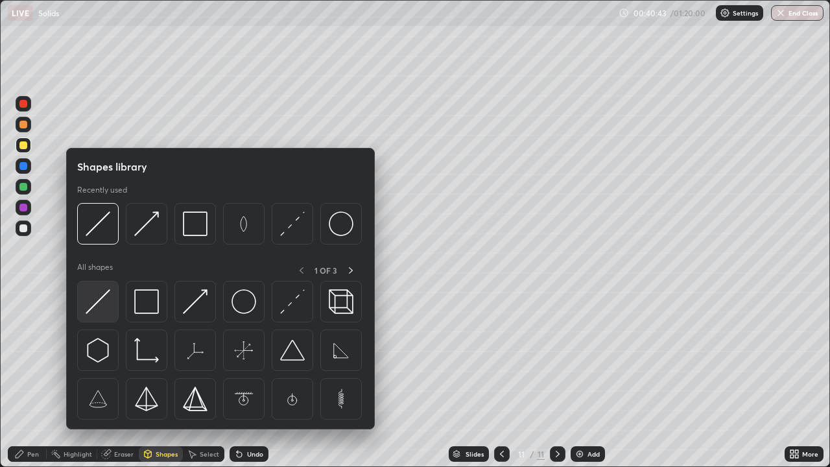
click at [101, 291] on img at bounding box center [98, 301] width 25 height 25
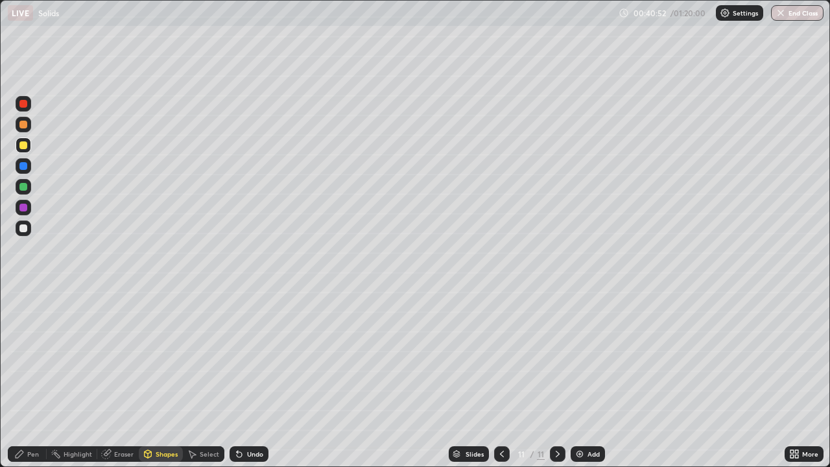
click at [29, 189] on div at bounding box center [24, 187] width 16 height 16
click at [33, 379] on div "Pen" at bounding box center [33, 454] width 12 height 6
click at [25, 145] on div at bounding box center [23, 145] width 8 height 8
click at [581, 379] on img at bounding box center [580, 454] width 10 height 10
click at [131, 379] on div "Eraser" at bounding box center [123, 454] width 19 height 6
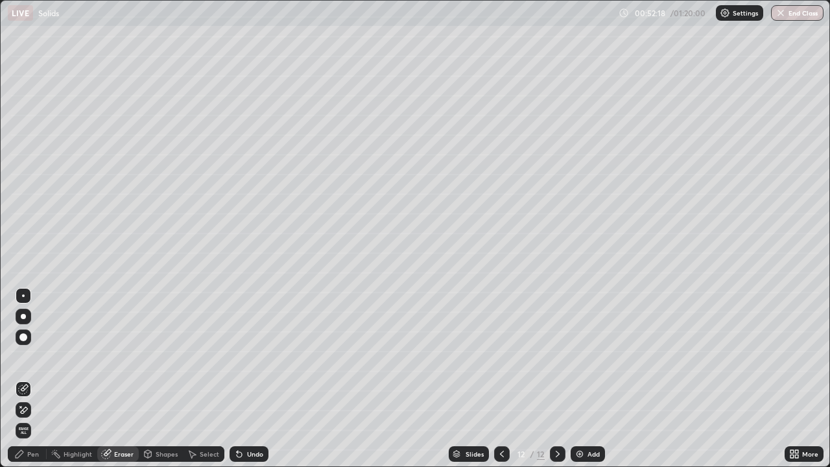
click at [38, 379] on div "Pen" at bounding box center [33, 454] width 12 height 6
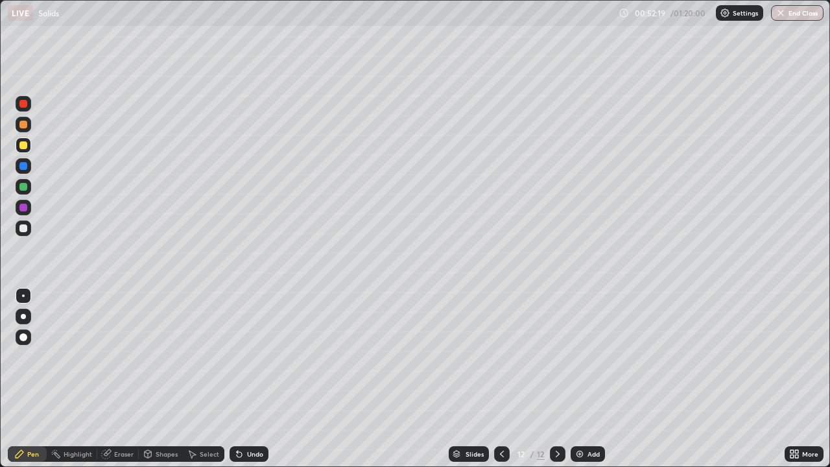
click at [156, 379] on div "Shapes" at bounding box center [167, 454] width 22 height 6
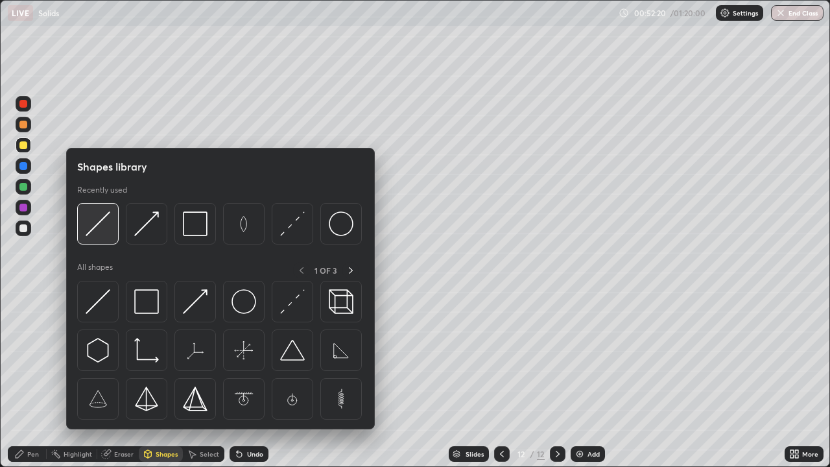
click at [91, 227] on img at bounding box center [98, 223] width 25 height 25
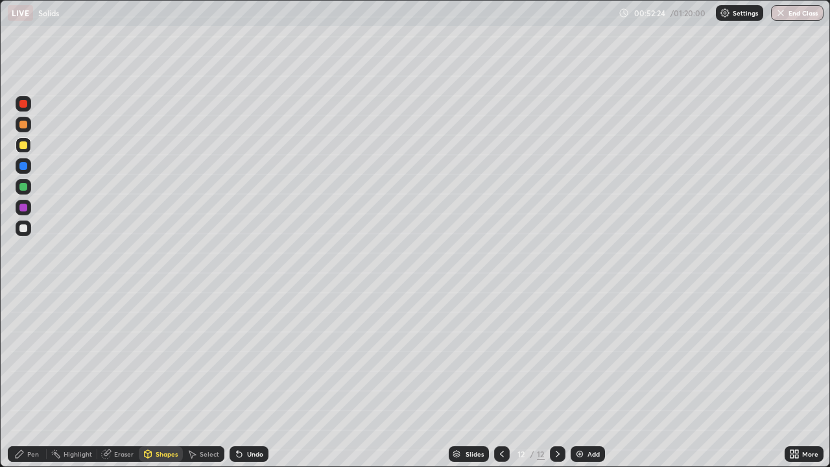
click at [25, 186] on div at bounding box center [23, 187] width 8 height 8
click at [26, 189] on div at bounding box center [23, 187] width 8 height 8
click at [25, 187] on div at bounding box center [23, 187] width 8 height 8
click at [28, 379] on div "Pen" at bounding box center [27, 454] width 39 height 16
click at [15, 379] on div "Pen" at bounding box center [27, 454] width 39 height 16
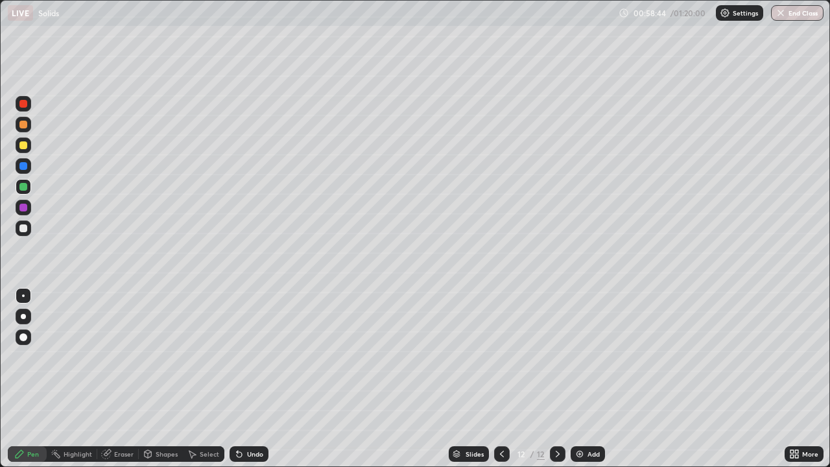
click at [24, 108] on div at bounding box center [24, 104] width 16 height 16
click at [584, 379] on div "Add" at bounding box center [588, 454] width 34 height 16
click at [128, 379] on div "Eraser" at bounding box center [123, 454] width 19 height 6
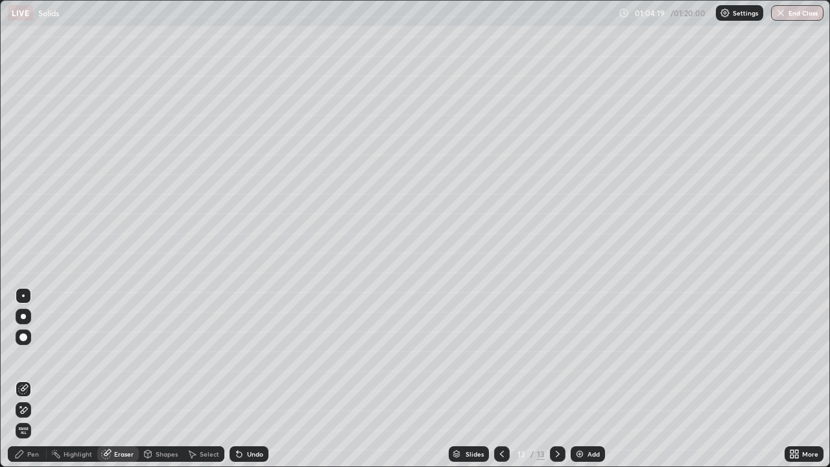
click at [34, 379] on div "Pen" at bounding box center [33, 454] width 12 height 6
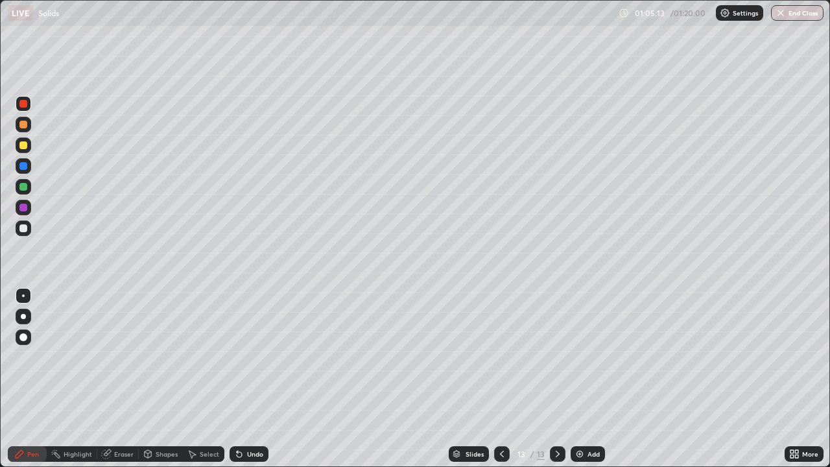
click at [123, 379] on div "Eraser" at bounding box center [123, 454] width 19 height 6
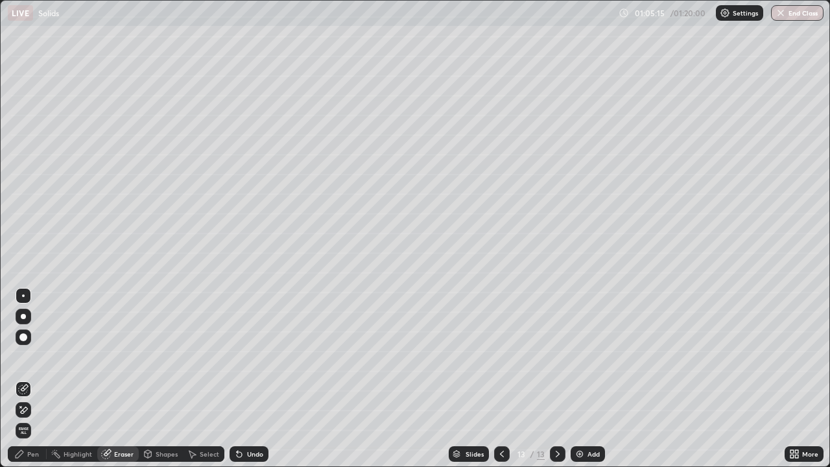
click at [38, 379] on div "Pen" at bounding box center [33, 454] width 12 height 6
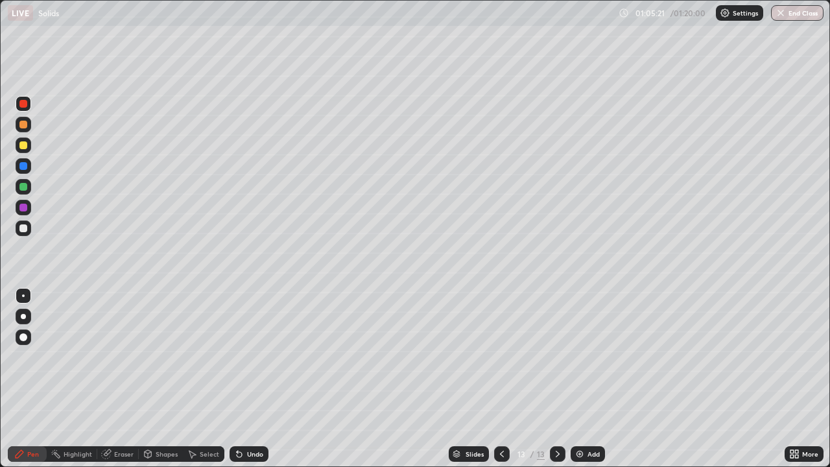
click at [10, 379] on div "Pen" at bounding box center [27, 454] width 39 height 26
click at [25, 152] on div at bounding box center [24, 146] width 16 height 16
click at [121, 379] on div "Eraser" at bounding box center [123, 454] width 19 height 6
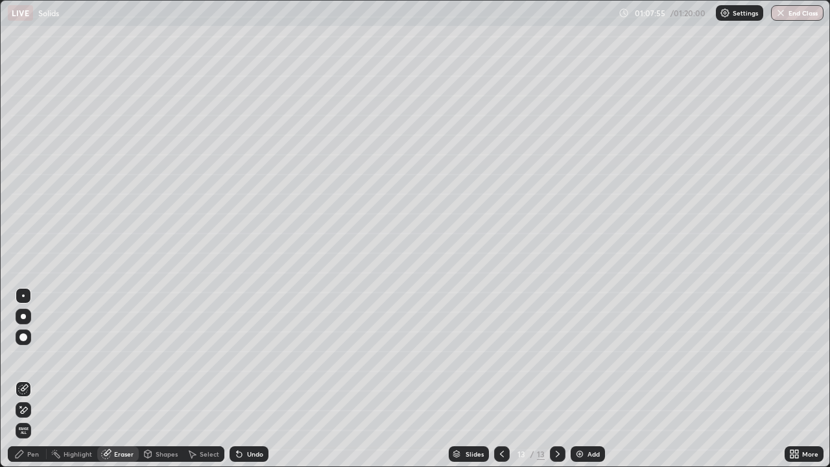
click at [32, 379] on div "Pen" at bounding box center [27, 454] width 39 height 16
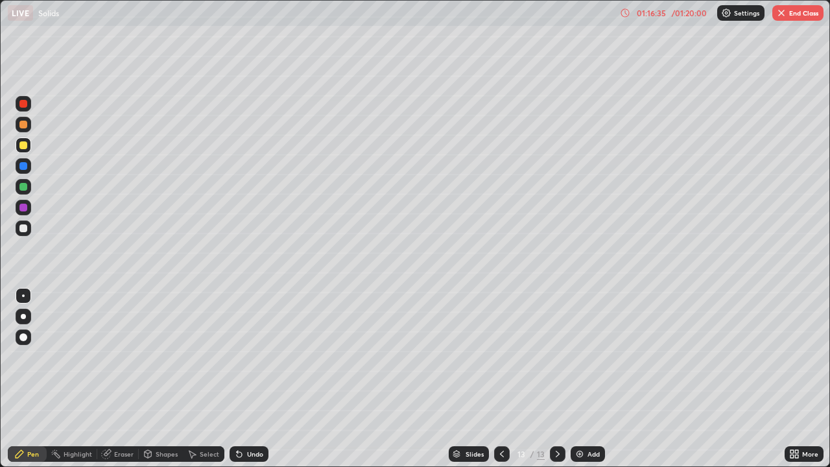
click at [801, 17] on button "End Class" at bounding box center [798, 13] width 51 height 16
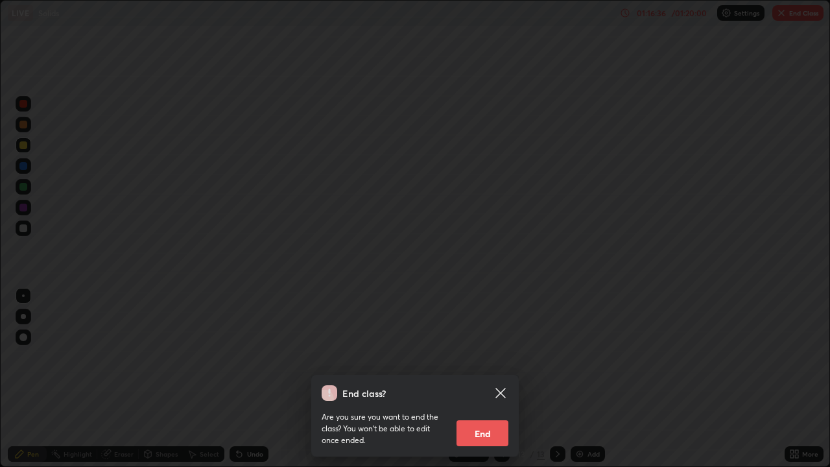
click at [489, 379] on button "End" at bounding box center [483, 433] width 52 height 26
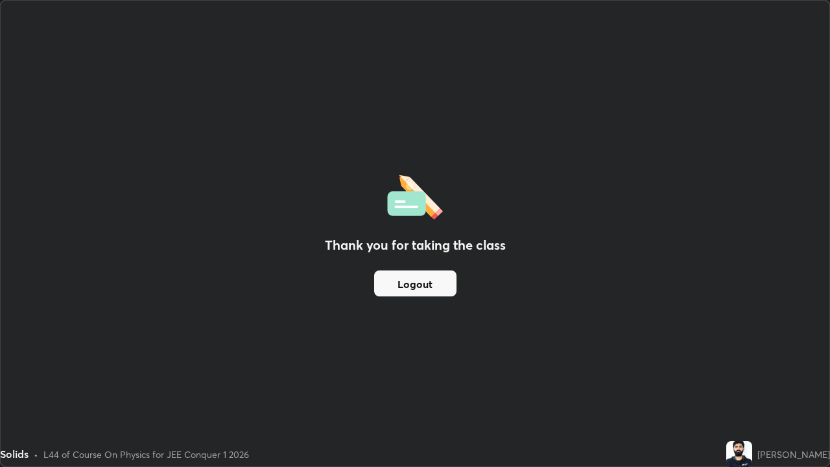
click at [437, 285] on button "Logout" at bounding box center [415, 284] width 82 height 26
